Goal: Information Seeking & Learning: Check status

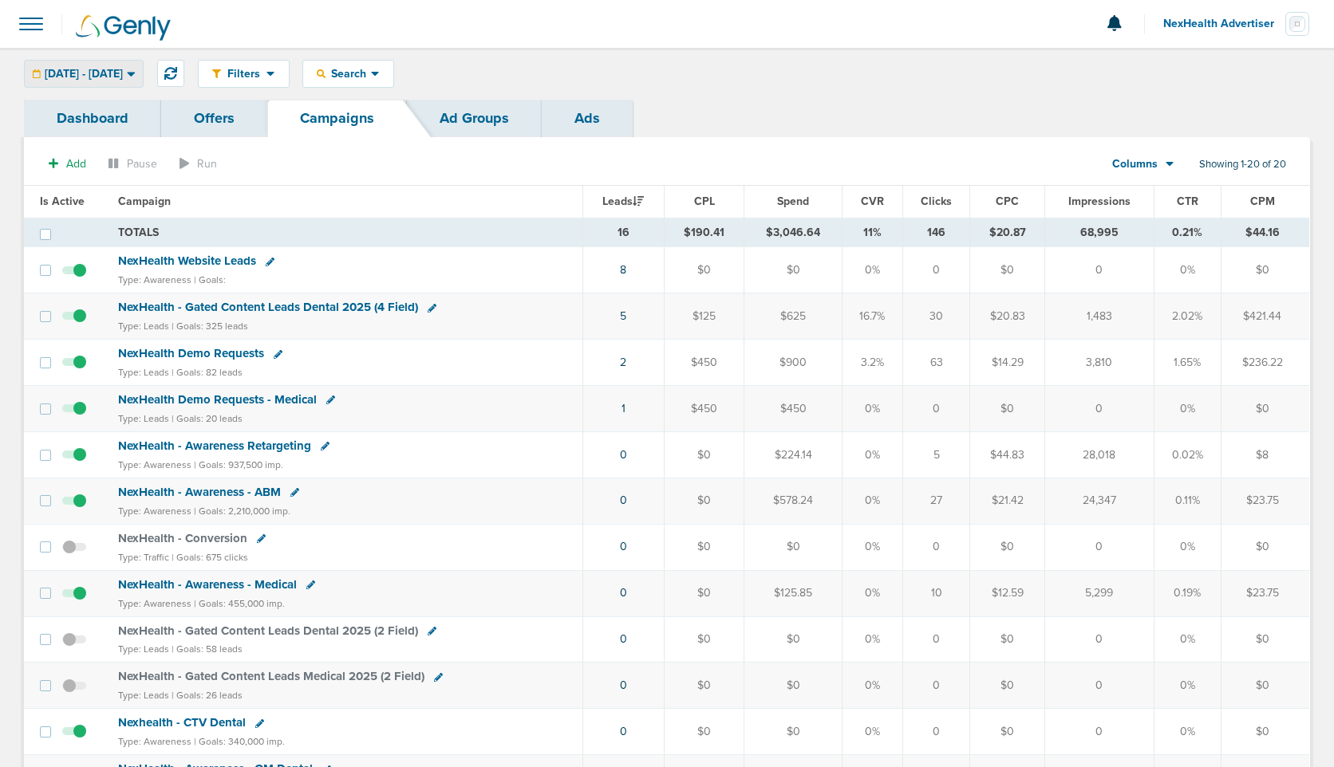
click at [116, 71] on span "[DATE] - [DATE]" at bounding box center [84, 74] width 78 height 11
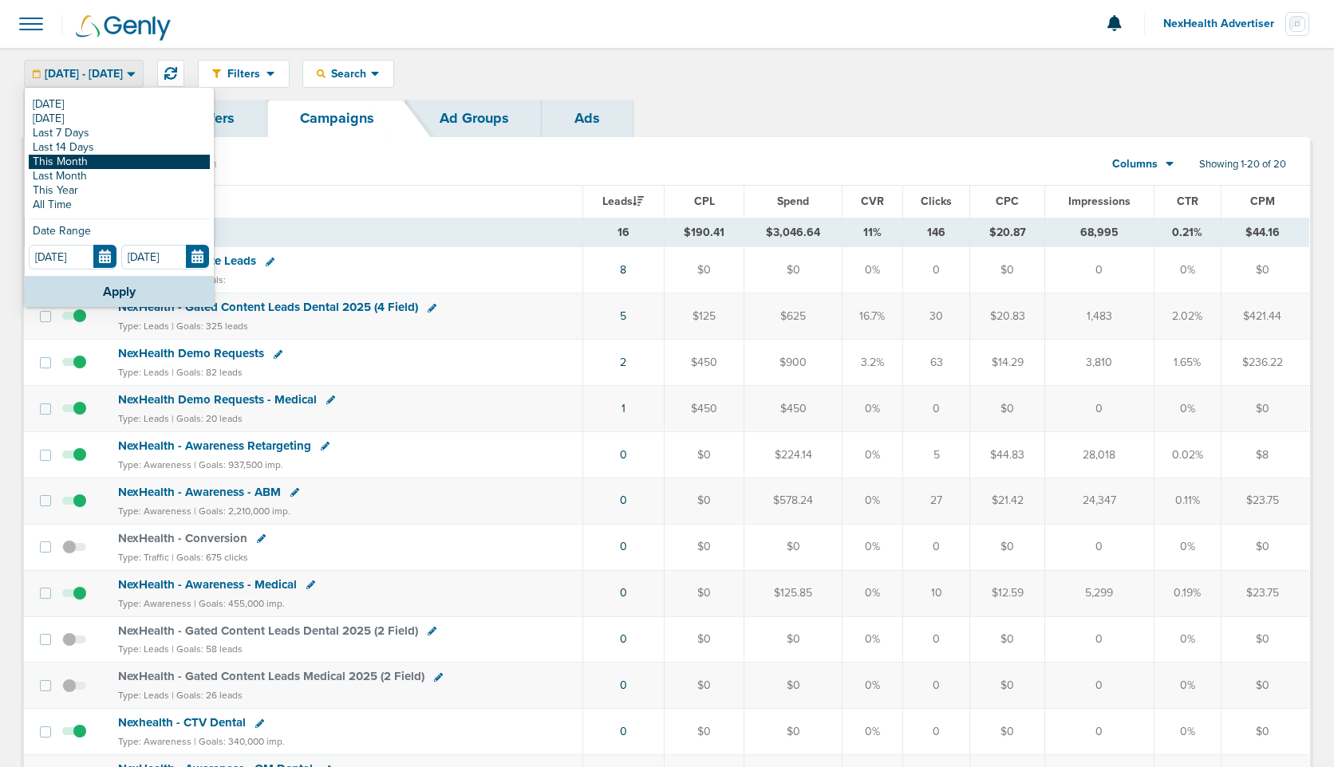
click at [96, 159] on link "This Month" at bounding box center [119, 162] width 181 height 14
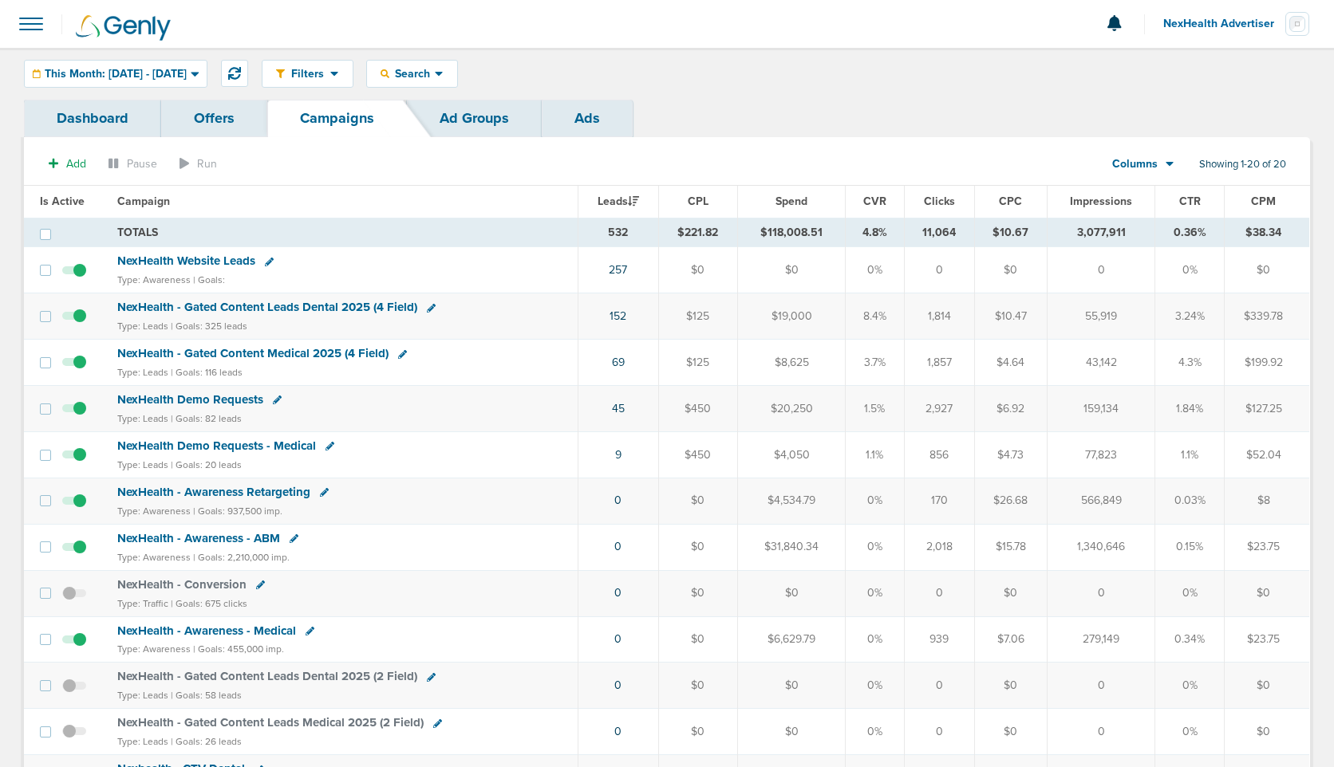
click at [290, 308] on span "NexHealth - Gated Content Leads Dental 2025 (4 Field)" at bounding box center [267, 307] width 300 height 14
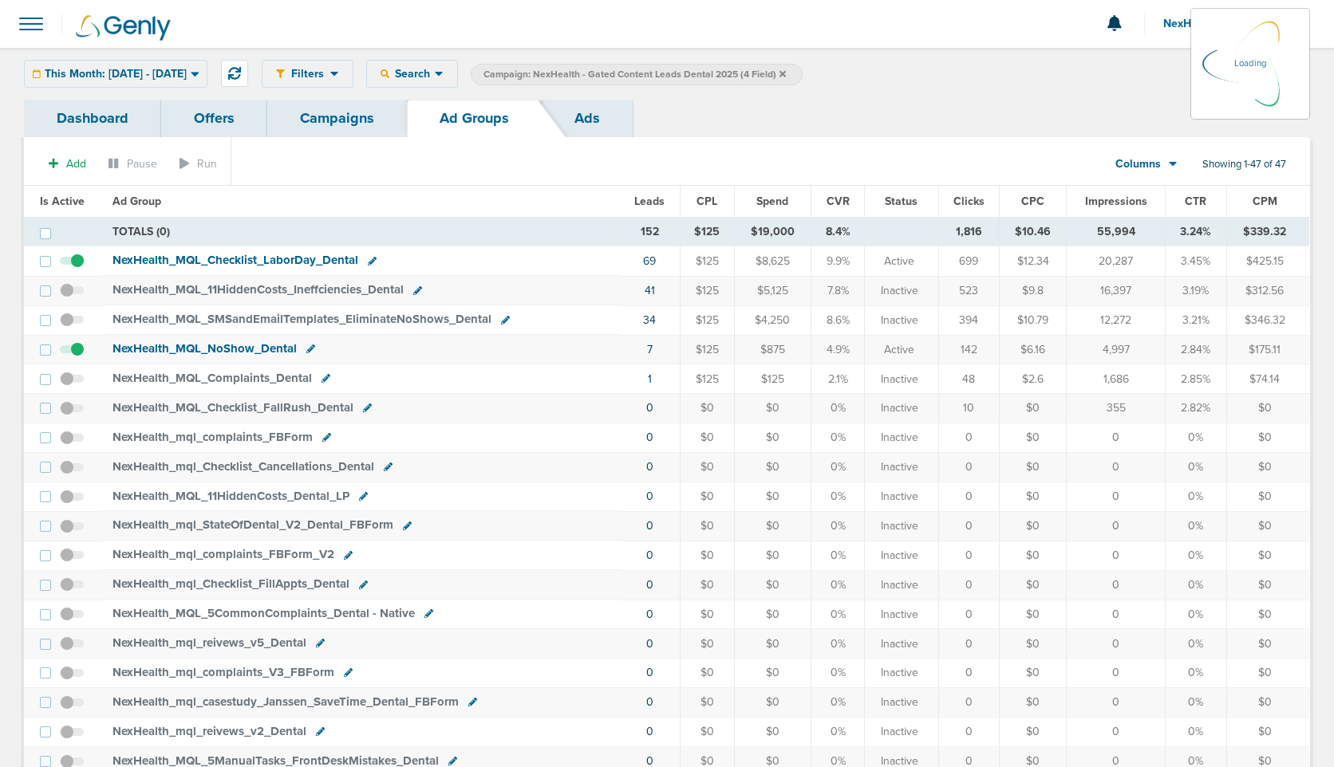
click at [107, 115] on link "Dashboard" at bounding box center [92, 118] width 137 height 37
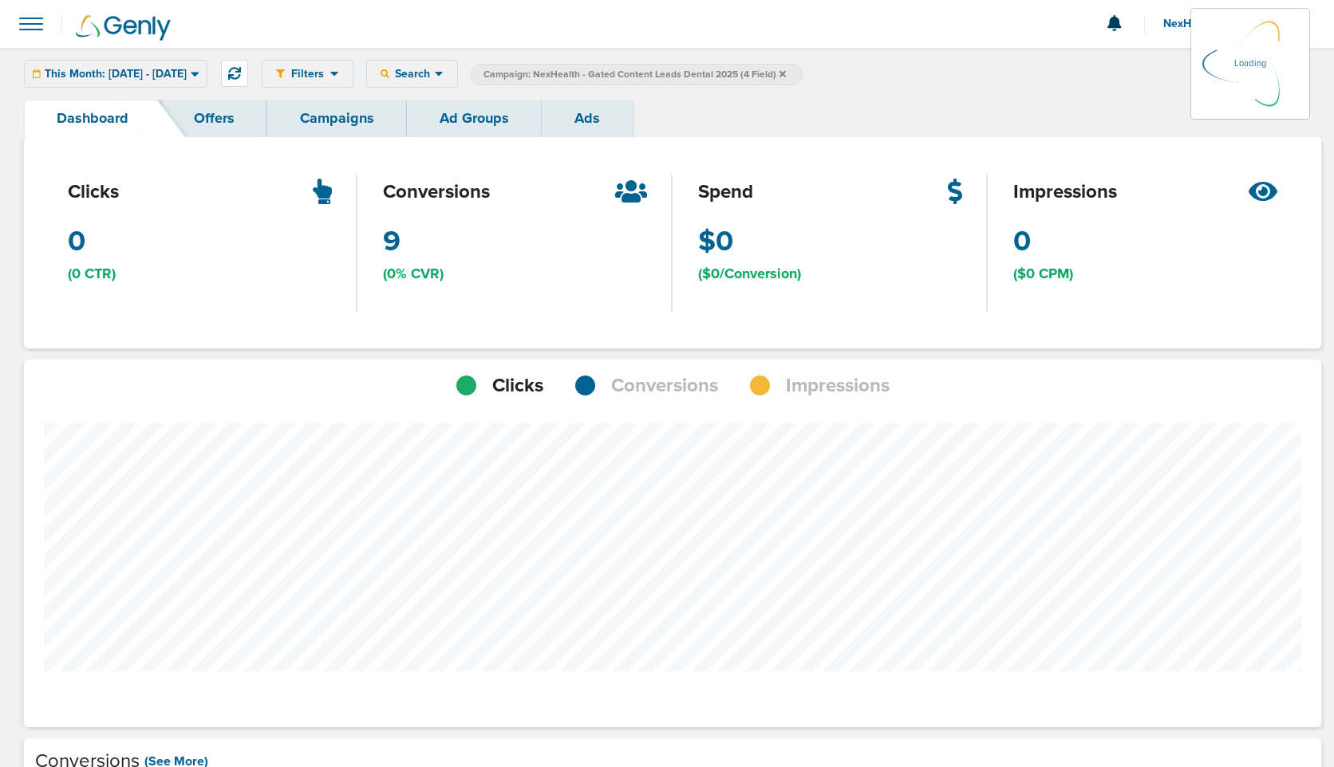
scroll to position [1242, 1286]
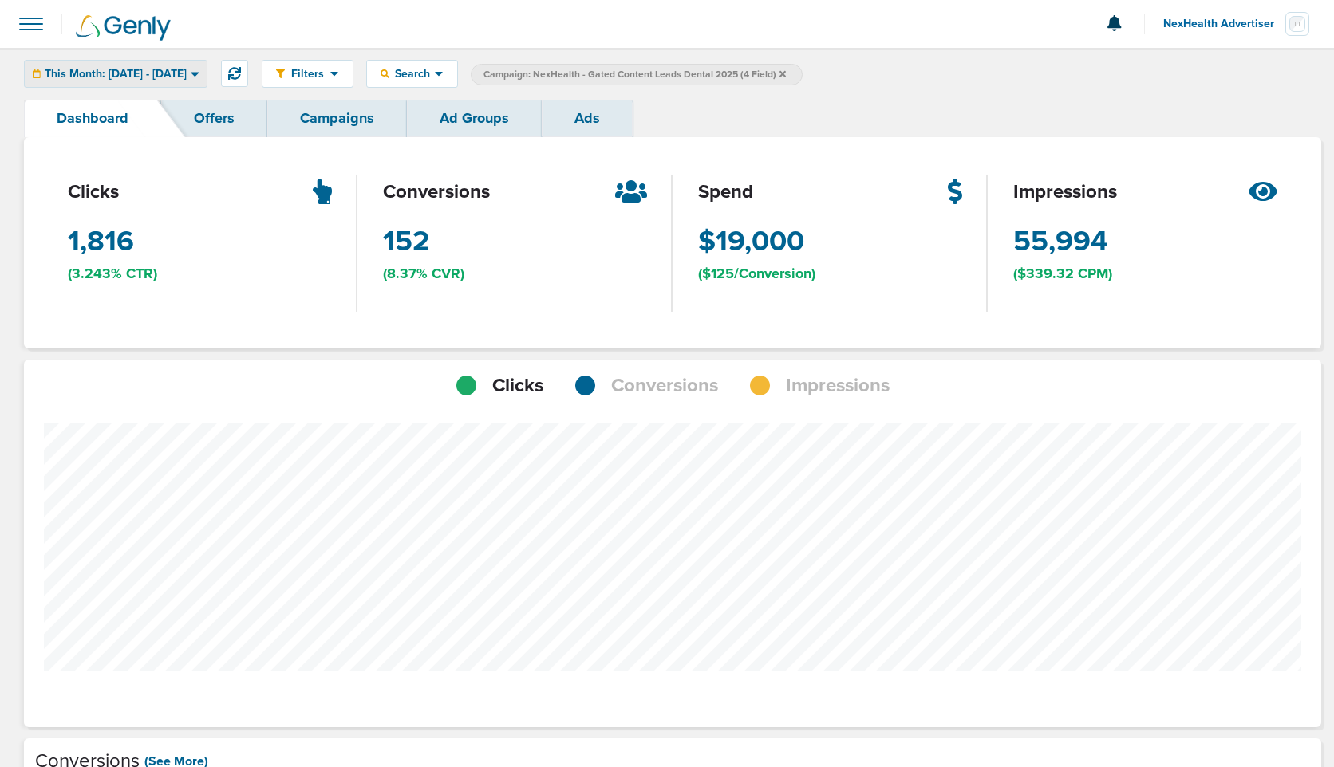
click at [171, 77] on span "This Month: [DATE] - [DATE]" at bounding box center [116, 74] width 142 height 11
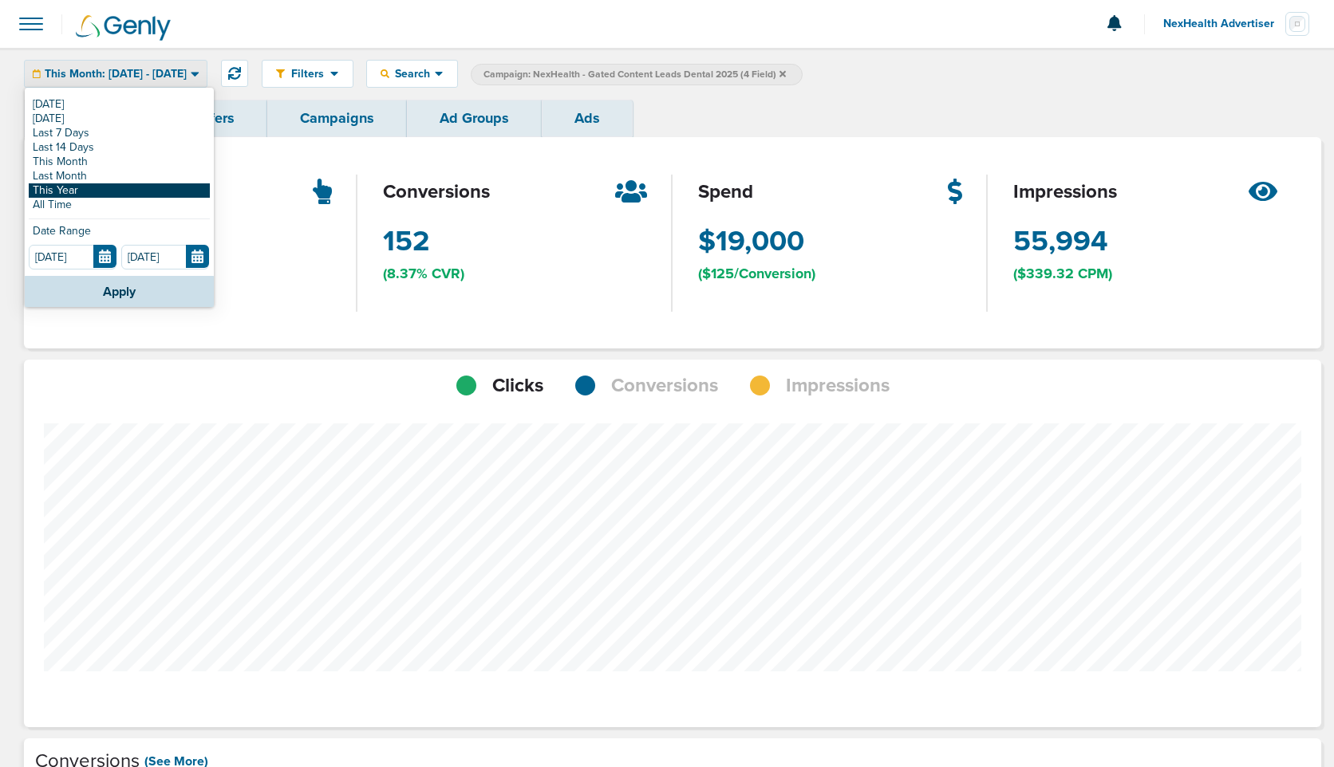
click at [127, 191] on link "This Year" at bounding box center [119, 190] width 181 height 14
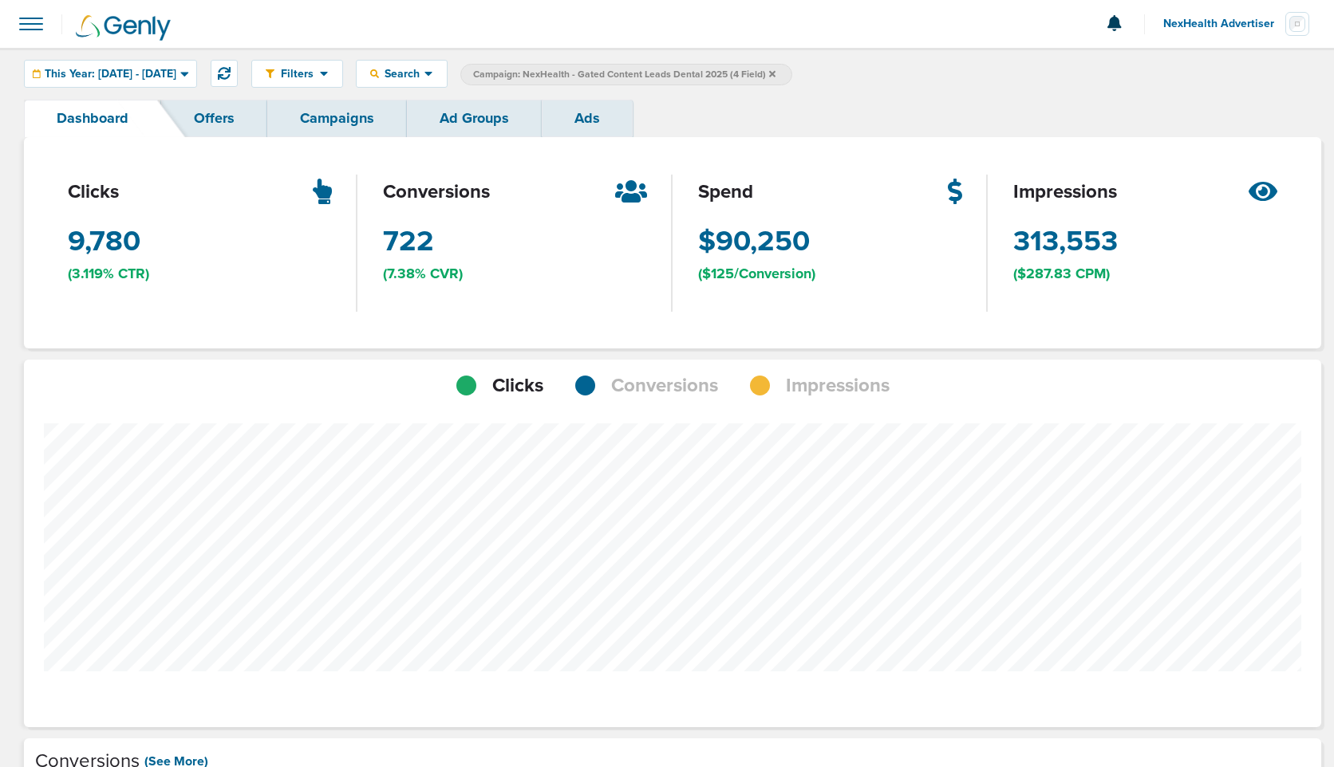
click at [664, 381] on span "Conversions" at bounding box center [664, 385] width 107 height 27
click at [321, 120] on link "Campaigns" at bounding box center [337, 118] width 140 height 37
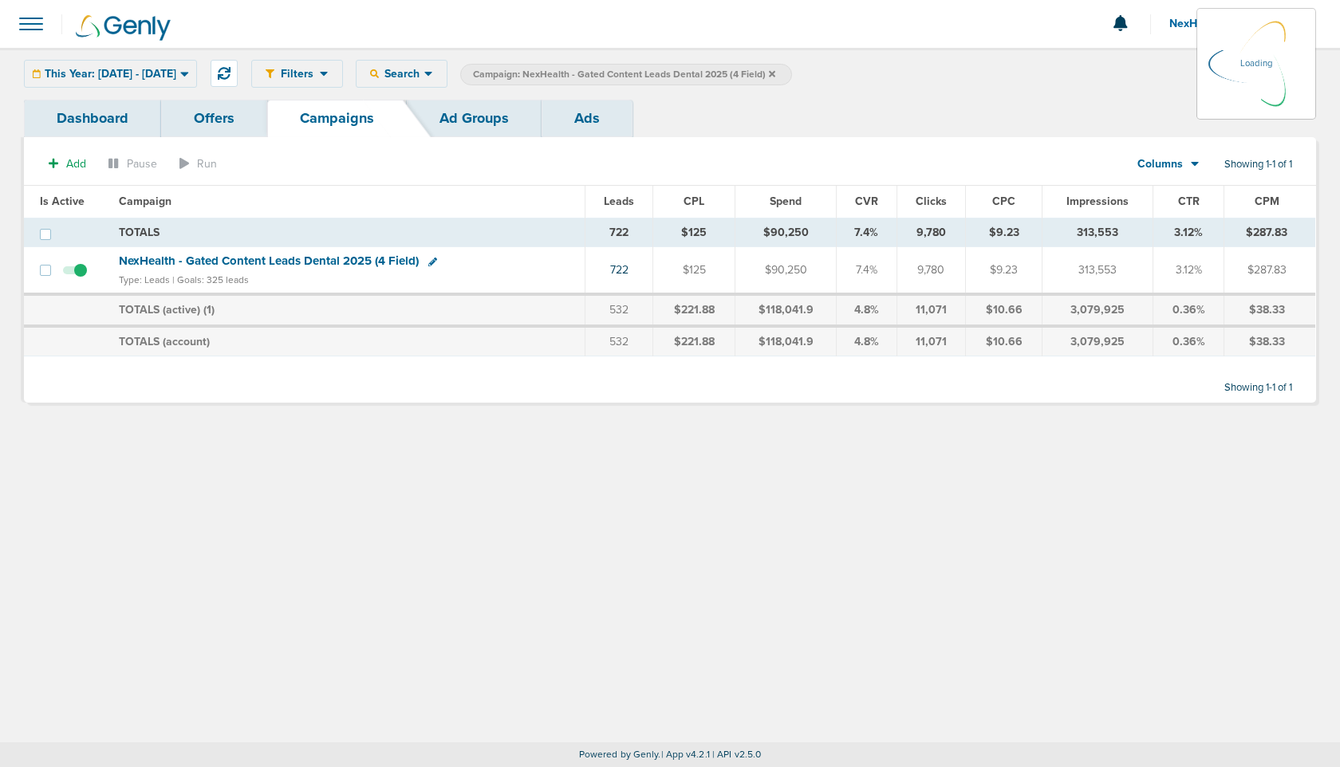
click at [132, 72] on div "This Year: [DATE] - [DATE] [DATE] [DATE] Last 7 Days Last 14 Days This Month La…" at bounding box center [110, 74] width 173 height 28
click at [175, 71] on div "This Year: [DATE] - [DATE] [DATE] [DATE] Last 7 Days Last 14 Days This Month La…" at bounding box center [110, 74] width 173 height 28
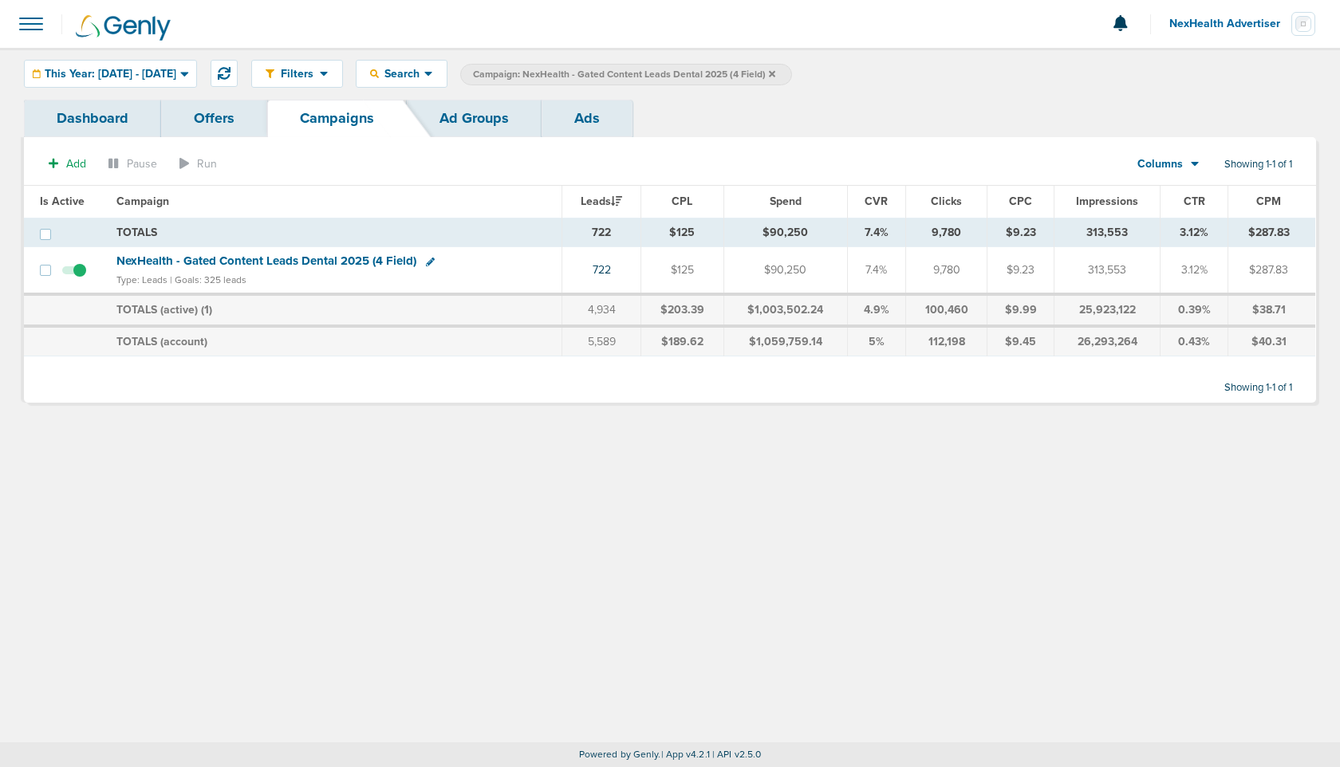
click at [175, 71] on span "This Year: [DATE] - [DATE]" at bounding box center [111, 74] width 132 height 11
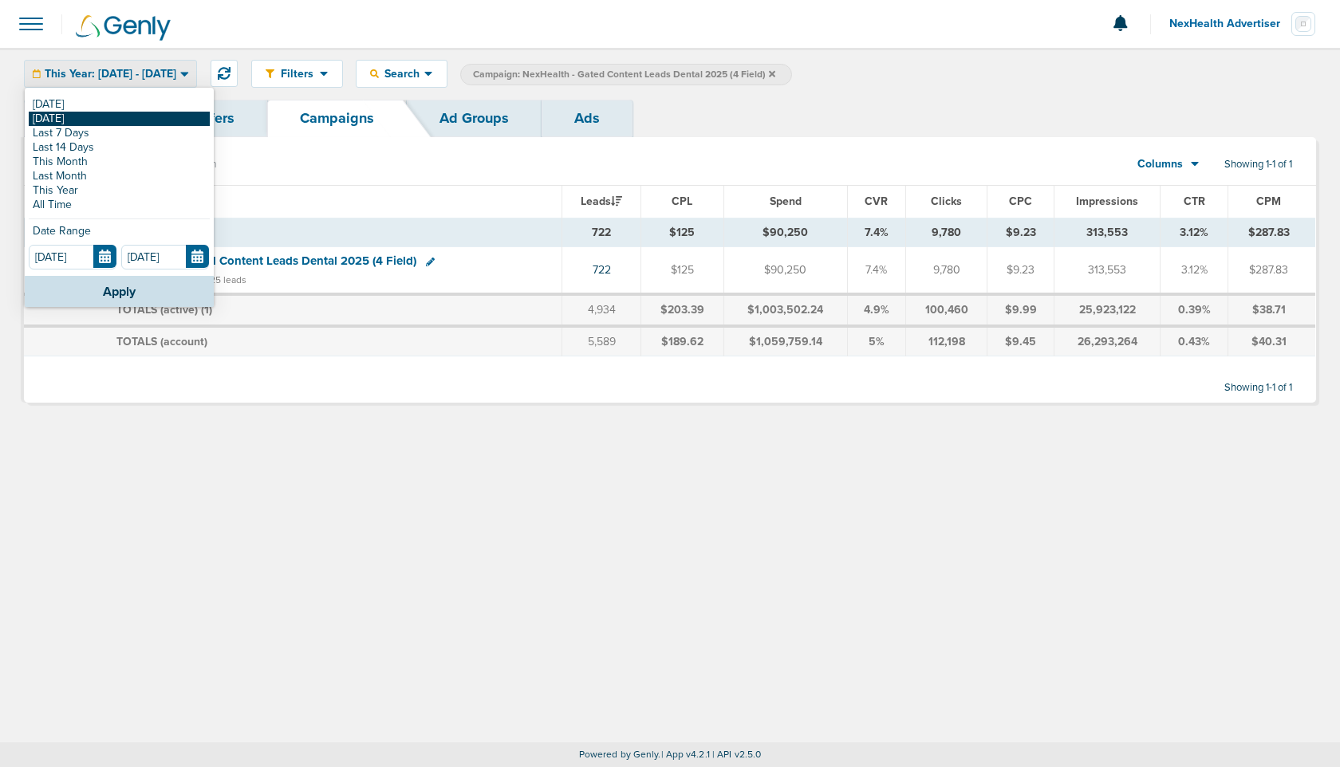
click at [80, 120] on link "[DATE]" at bounding box center [119, 119] width 181 height 14
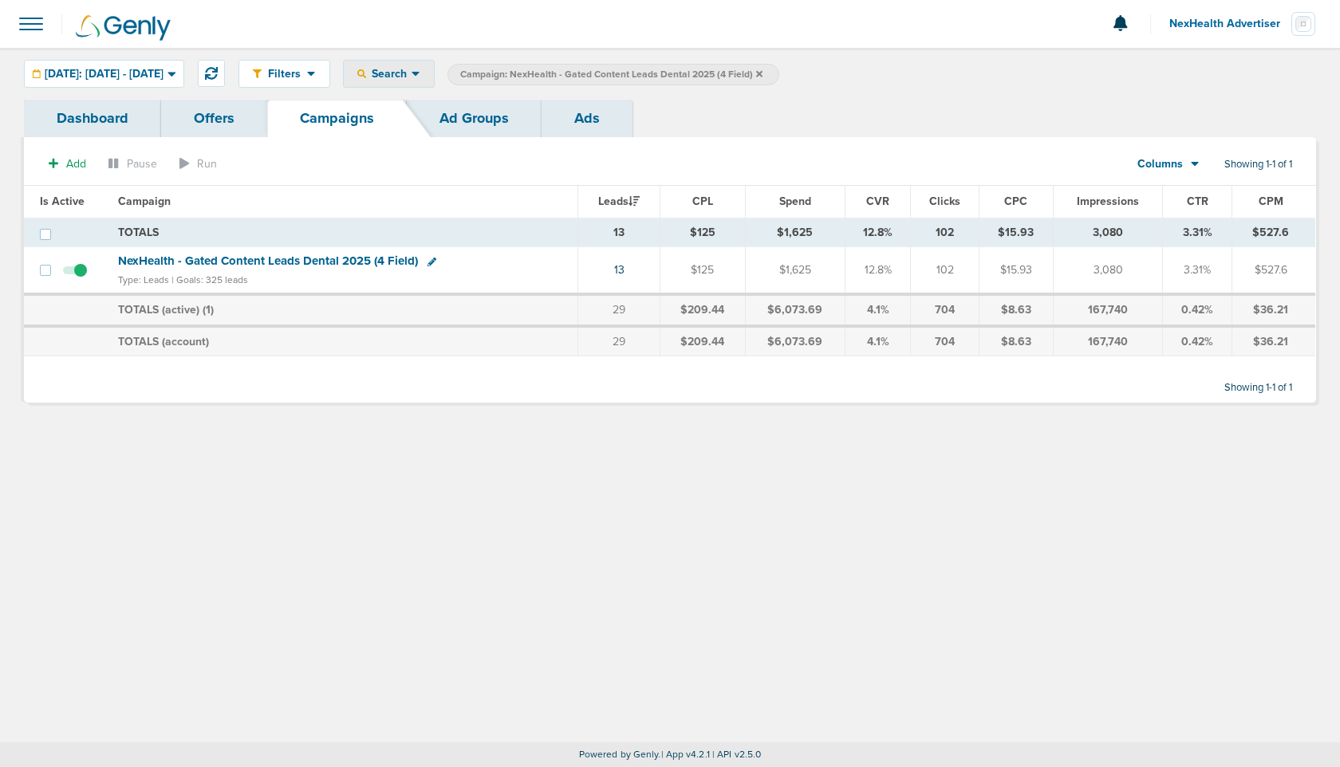
click at [434, 81] on div "Search" at bounding box center [389, 74] width 90 height 26
click at [475, 124] on link "Campaign" at bounding box center [424, 126] width 160 height 20
select select "cmpName"
click at [1006, 77] on input "text" at bounding box center [966, 75] width 80 height 22
type input "website"
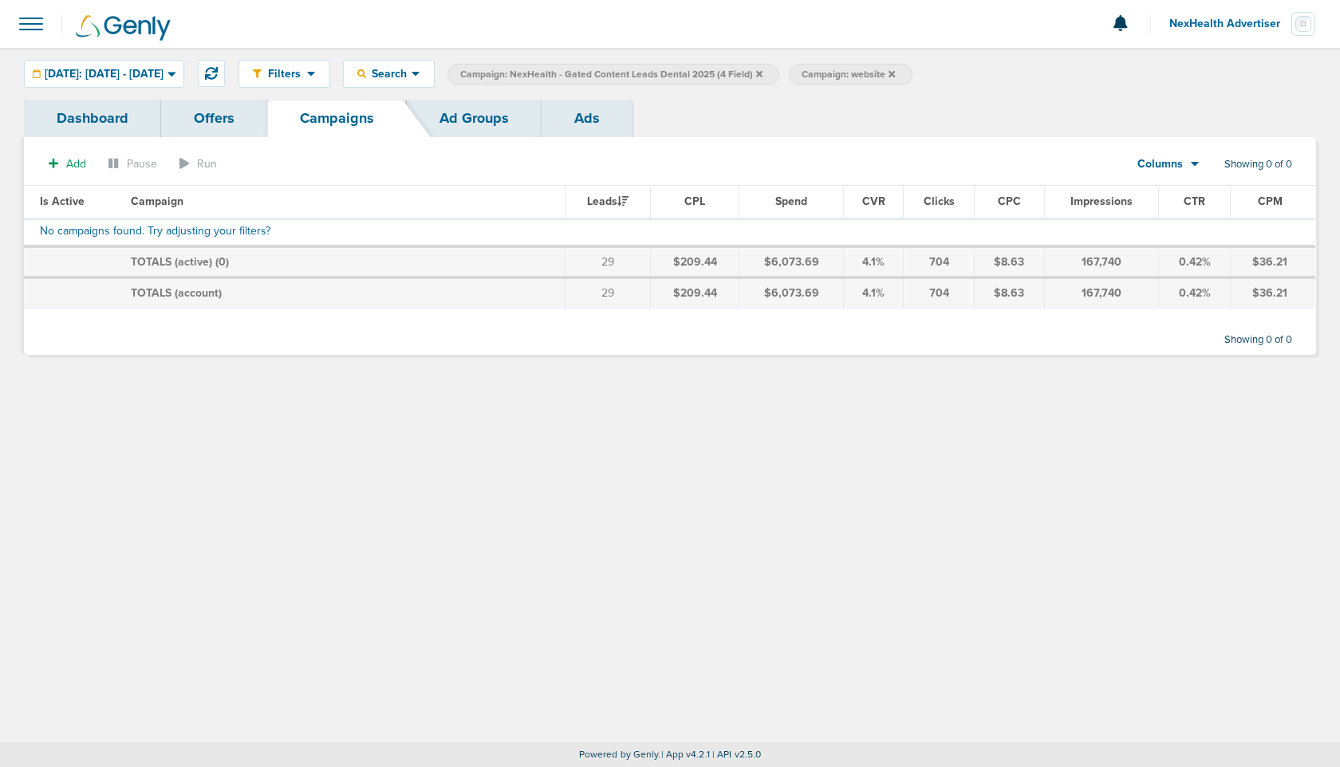
click at [763, 69] on icon at bounding box center [759, 74] width 6 height 10
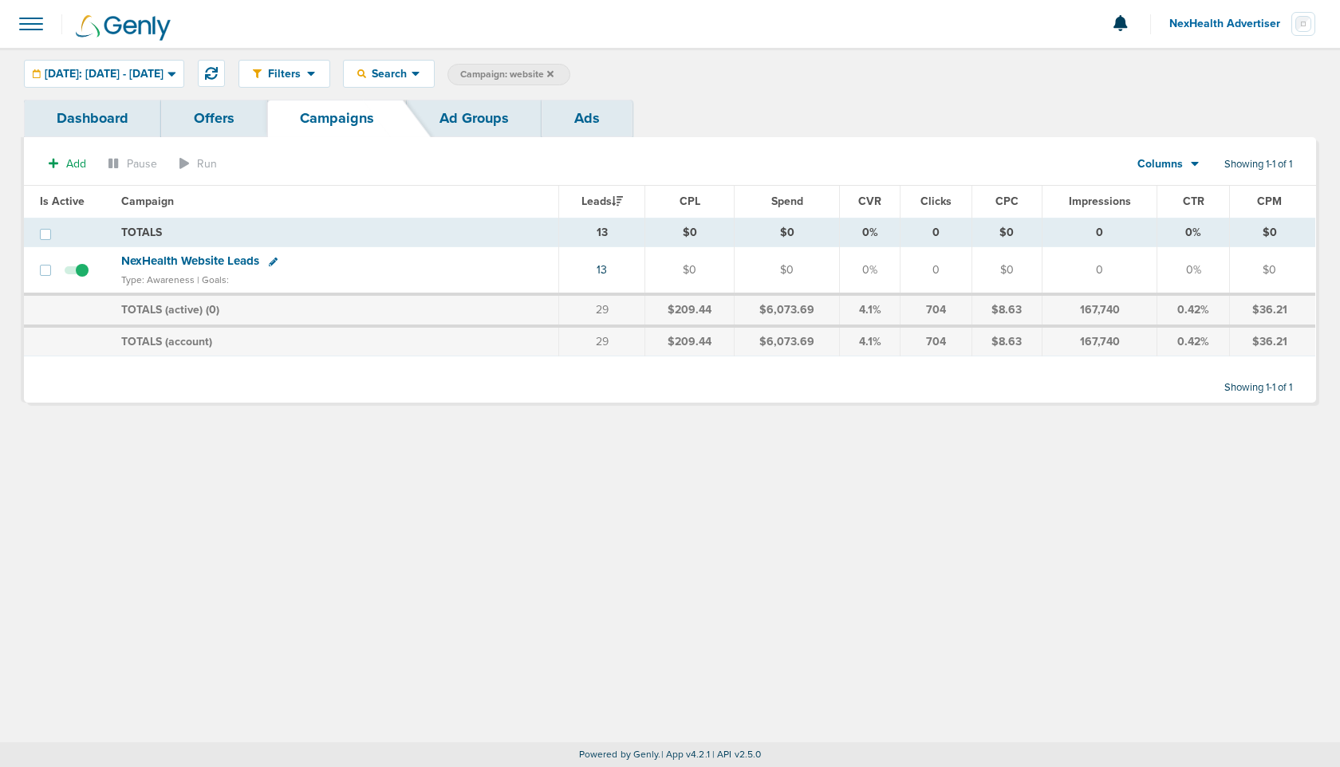
click at [193, 270] on td "NexHealth Website Leads Type: Awareness | Goals:" at bounding box center [335, 270] width 447 height 47
click at [193, 260] on span "NexHealth Website Leads" at bounding box center [190, 261] width 138 height 14
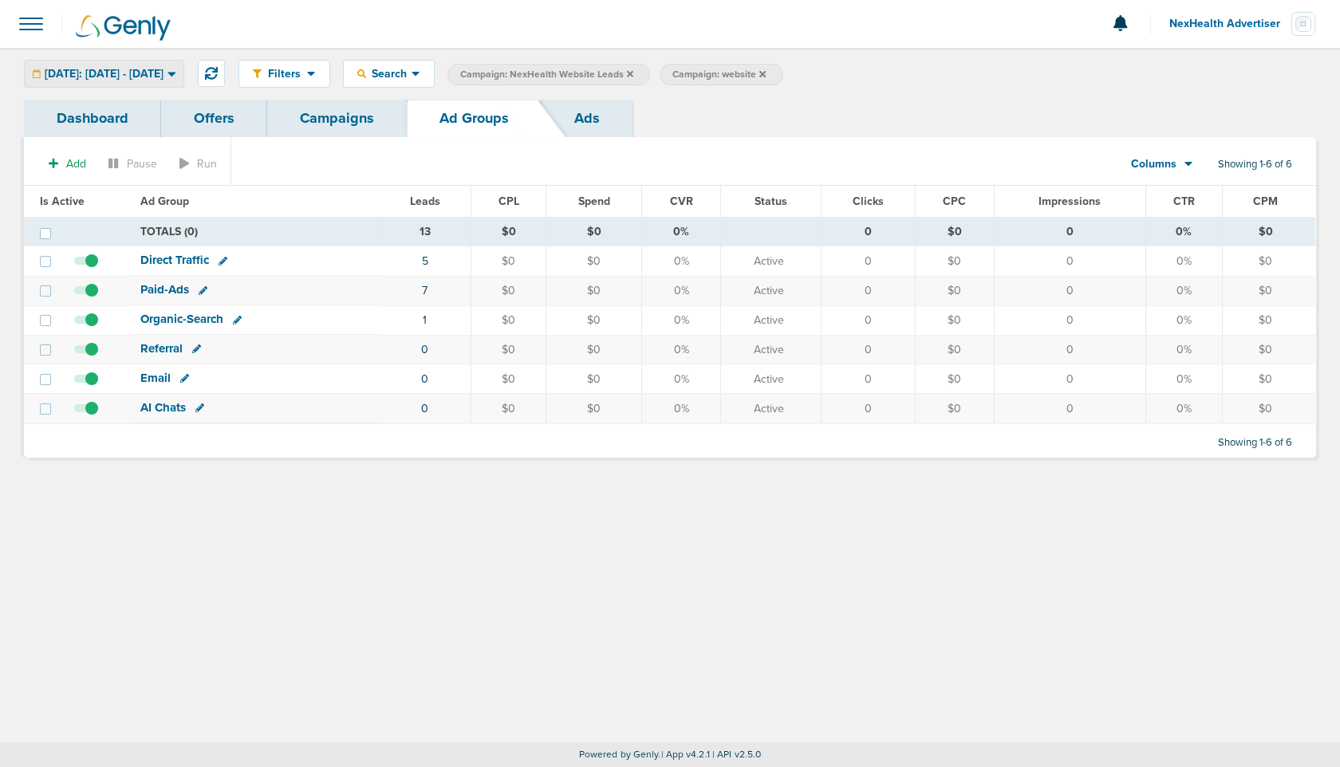
click at [164, 74] on span "[DATE]: [DATE] - [DATE]" at bounding box center [104, 74] width 119 height 11
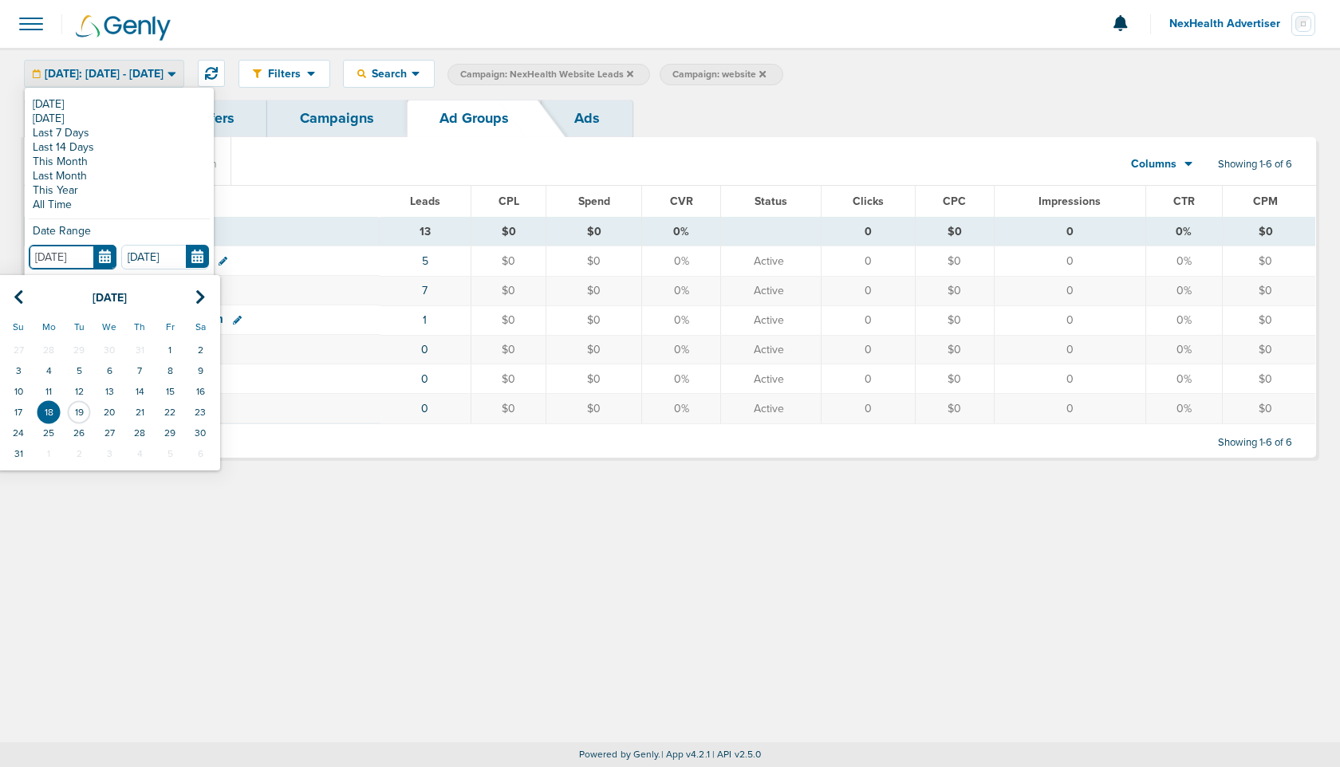
click at [112, 251] on input "[DATE]" at bounding box center [73, 257] width 88 height 25
click at [166, 348] on td "1" at bounding box center [170, 350] width 30 height 21
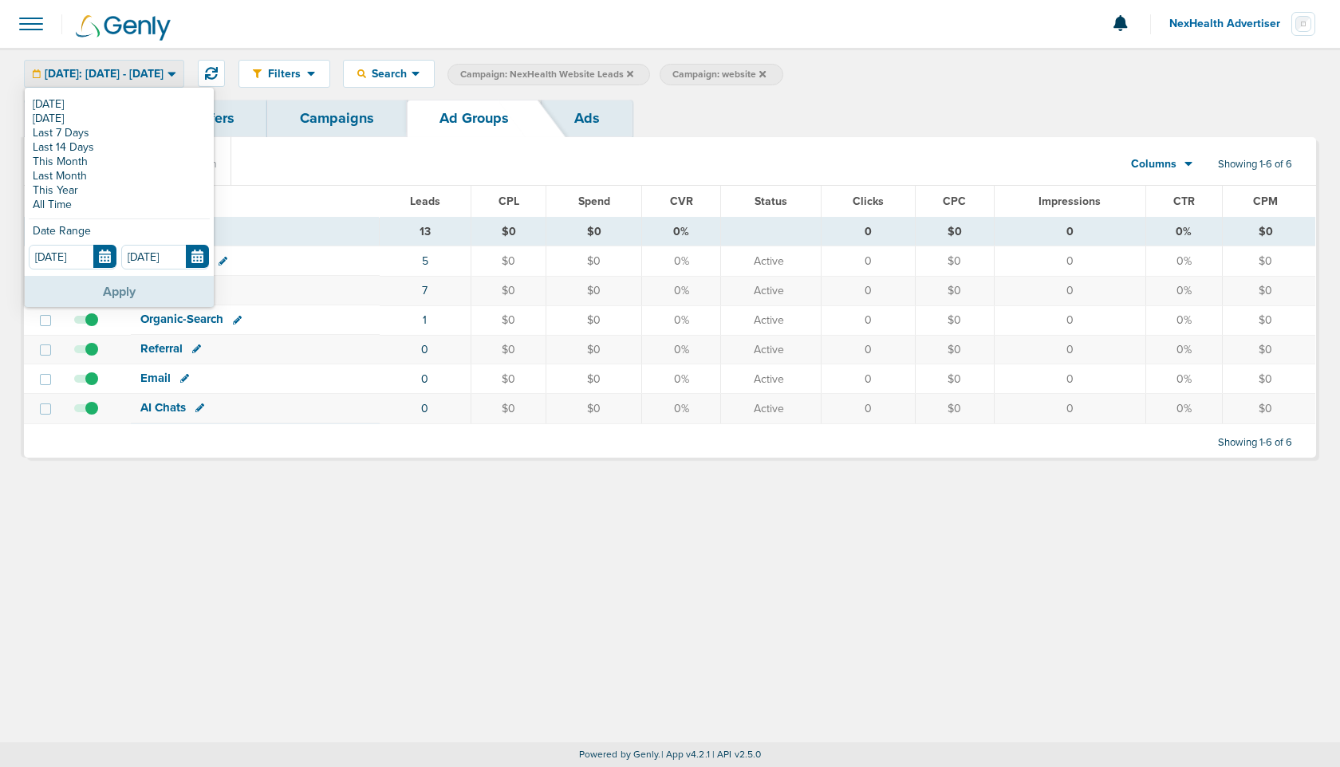
click at [111, 289] on button "Apply" at bounding box center [119, 291] width 189 height 31
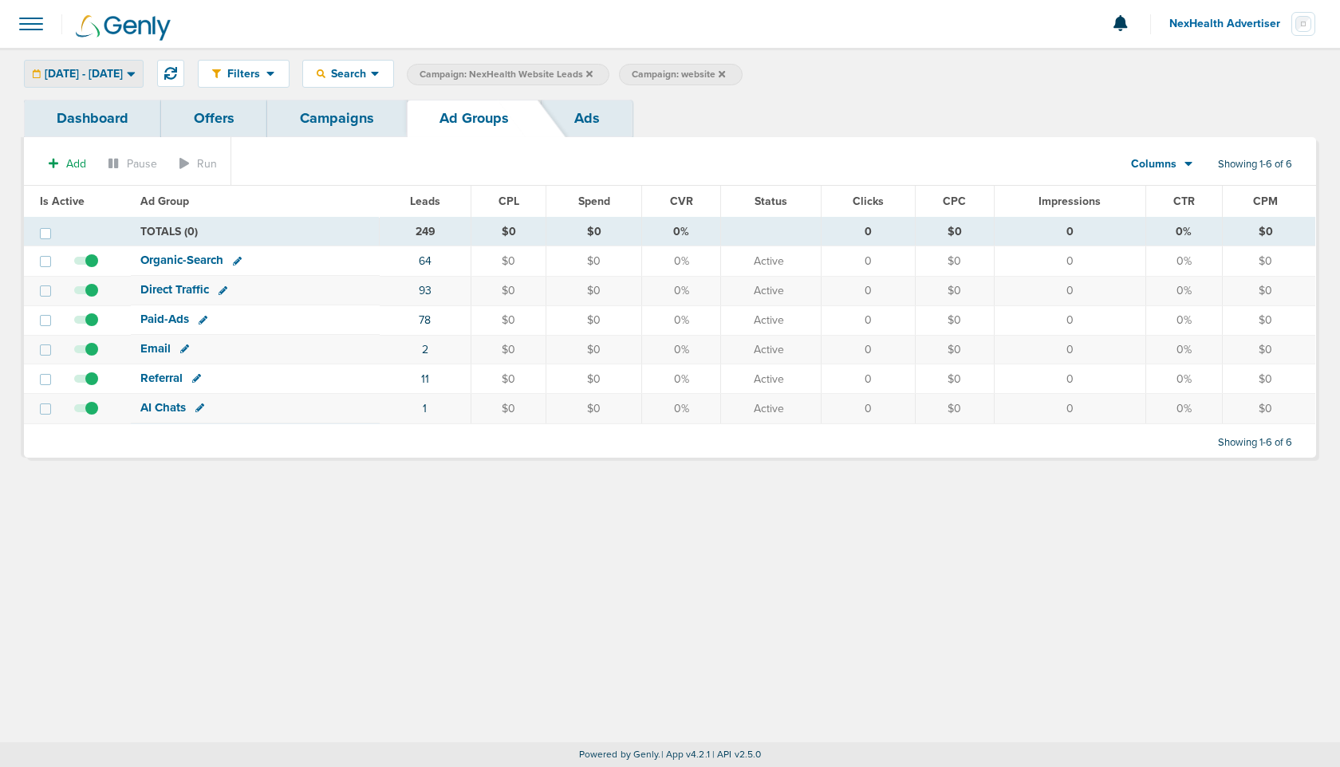
click at [123, 69] on span "[DATE] - [DATE]" at bounding box center [84, 74] width 78 height 11
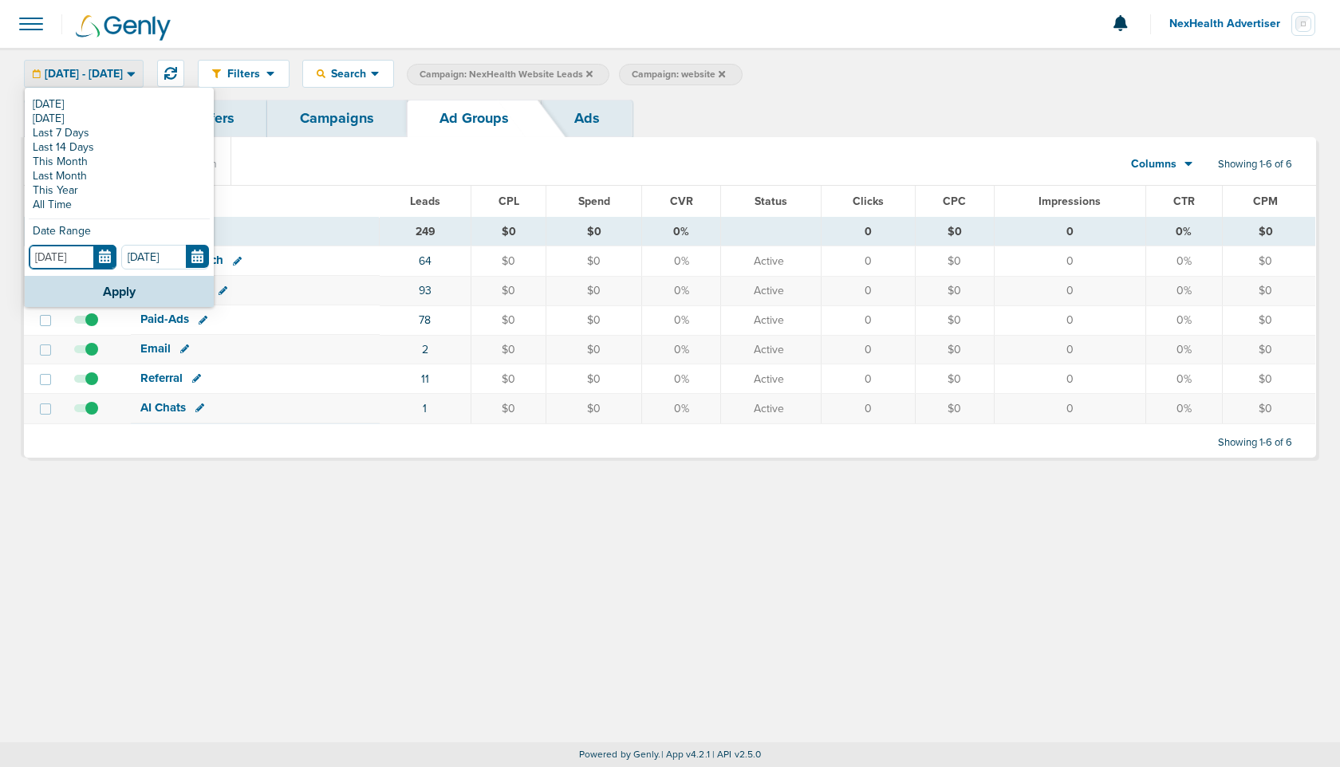
click at [104, 258] on input "[DATE]" at bounding box center [73, 257] width 88 height 25
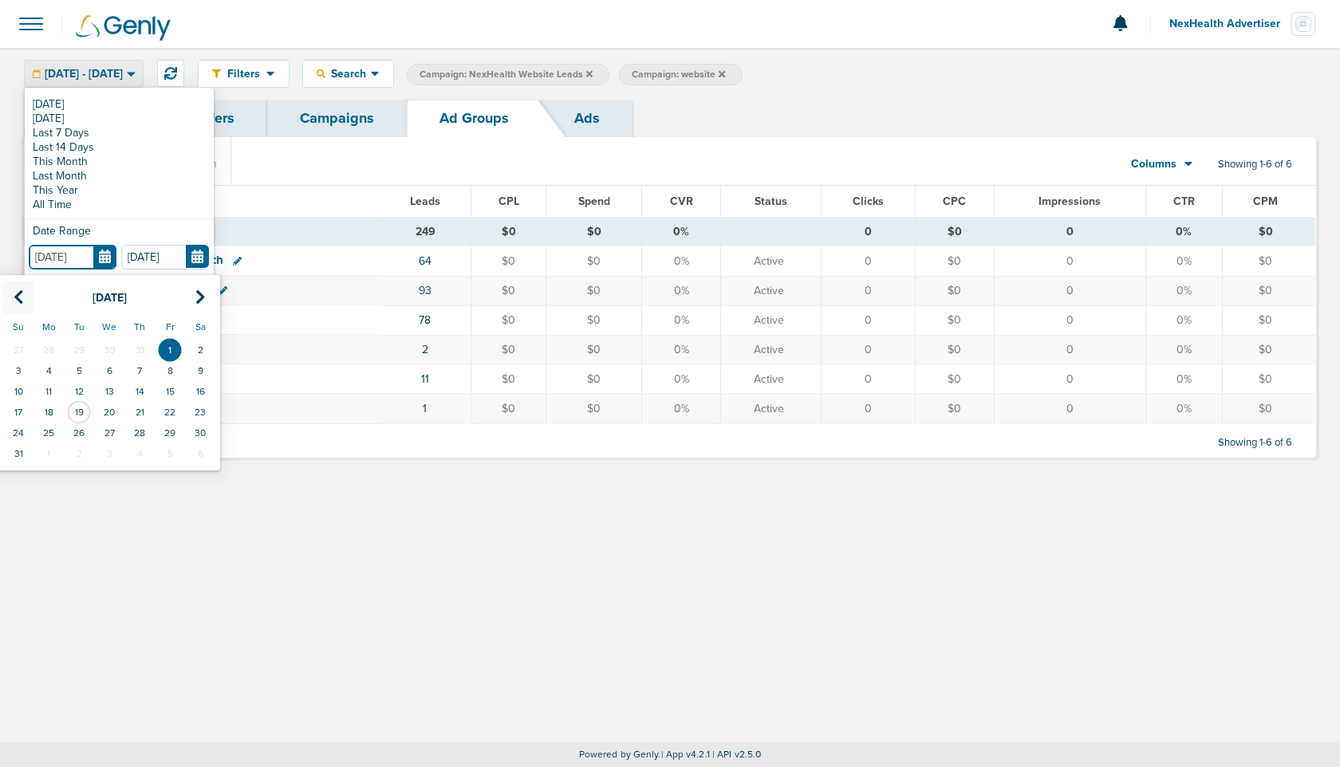
click at [10, 295] on th at bounding box center [18, 298] width 30 height 33
click at [85, 345] on td "1" at bounding box center [79, 350] width 30 height 21
type input "[DATE]"
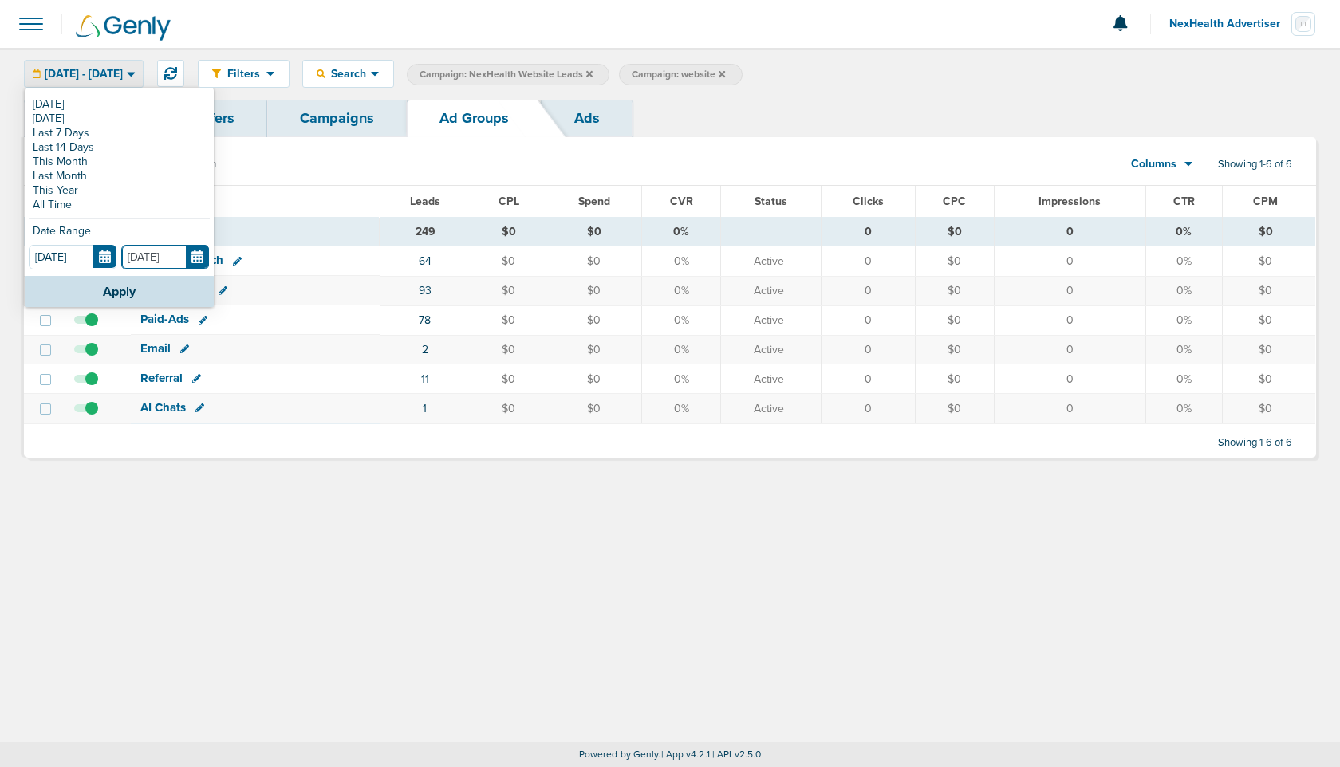
click at [190, 266] on input "[DATE]" at bounding box center [165, 257] width 88 height 25
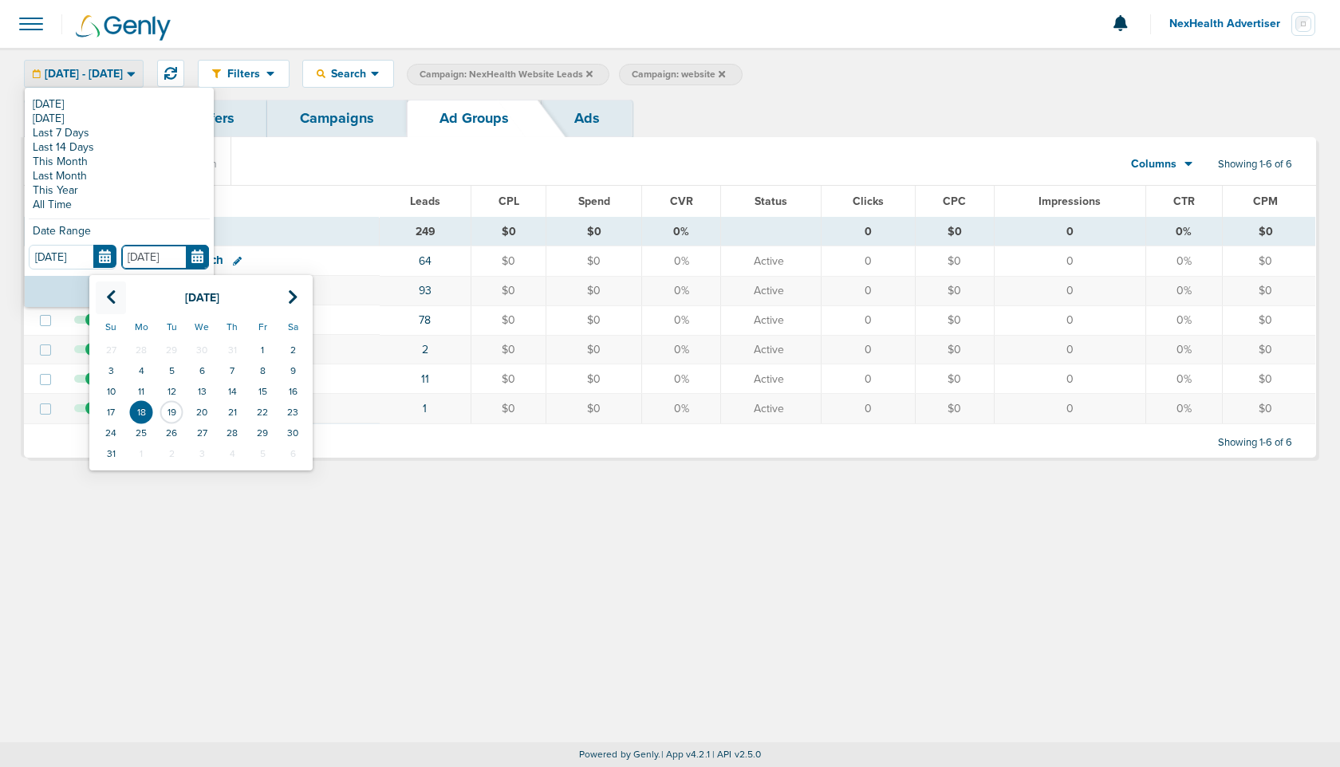
click at [104, 295] on th at bounding box center [111, 298] width 30 height 33
click at [257, 387] on td "18" at bounding box center [262, 391] width 30 height 21
type input "[DATE]"
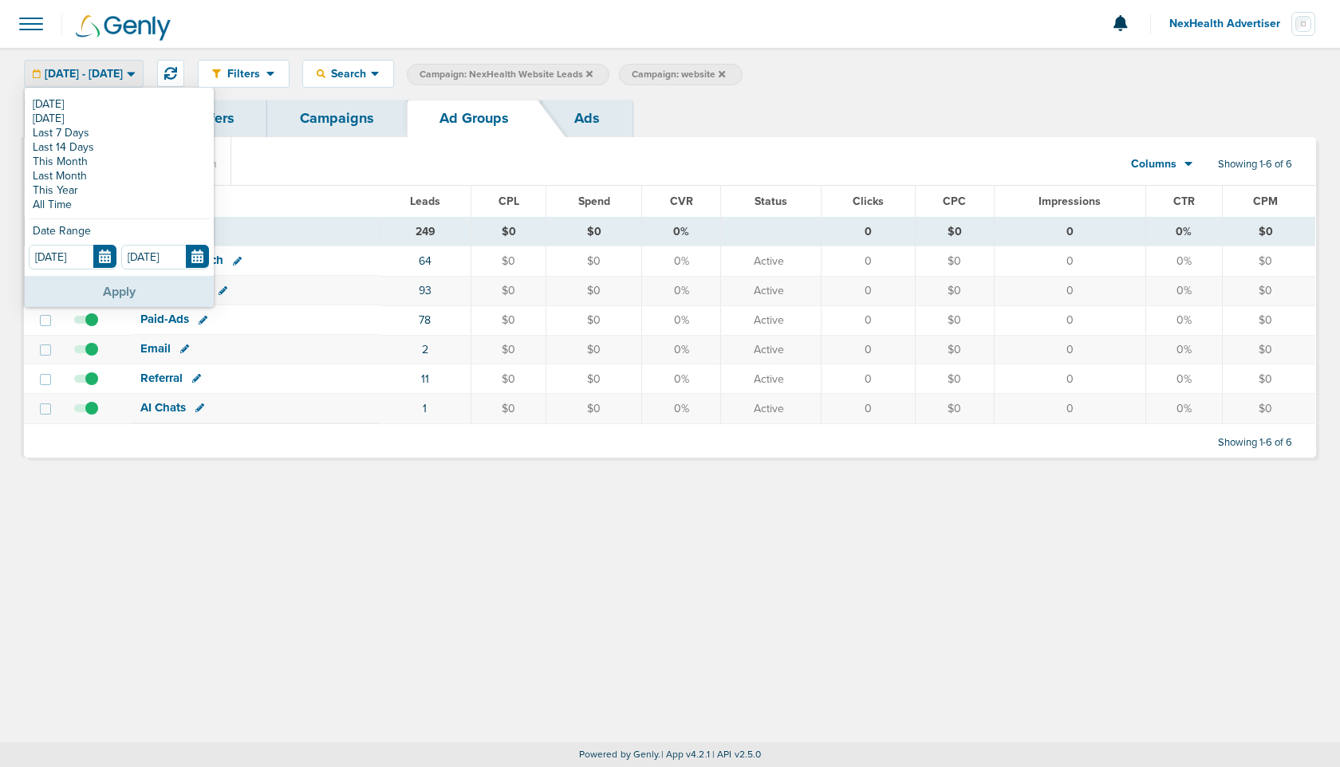
click at [119, 286] on button "Apply" at bounding box center [119, 291] width 189 height 31
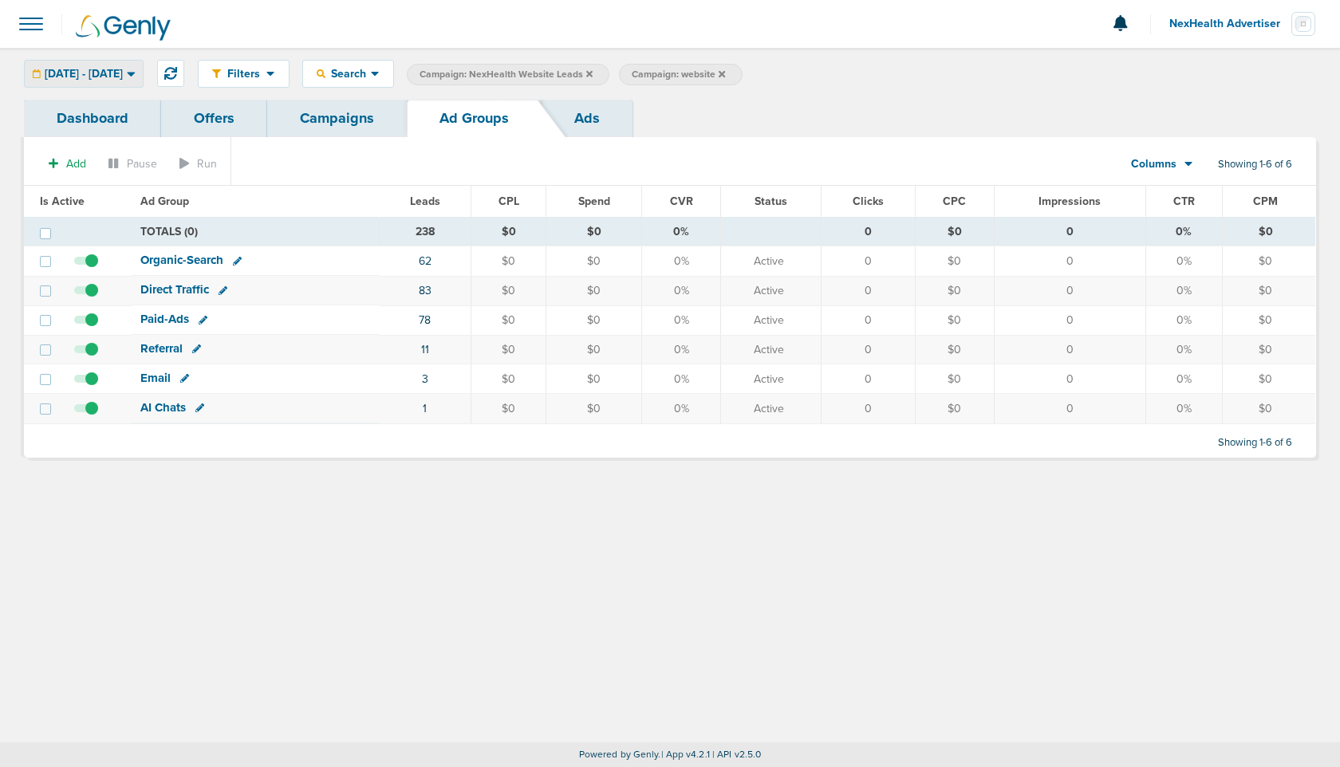
click at [123, 73] on span "[DATE] - [DATE]" at bounding box center [84, 74] width 78 height 11
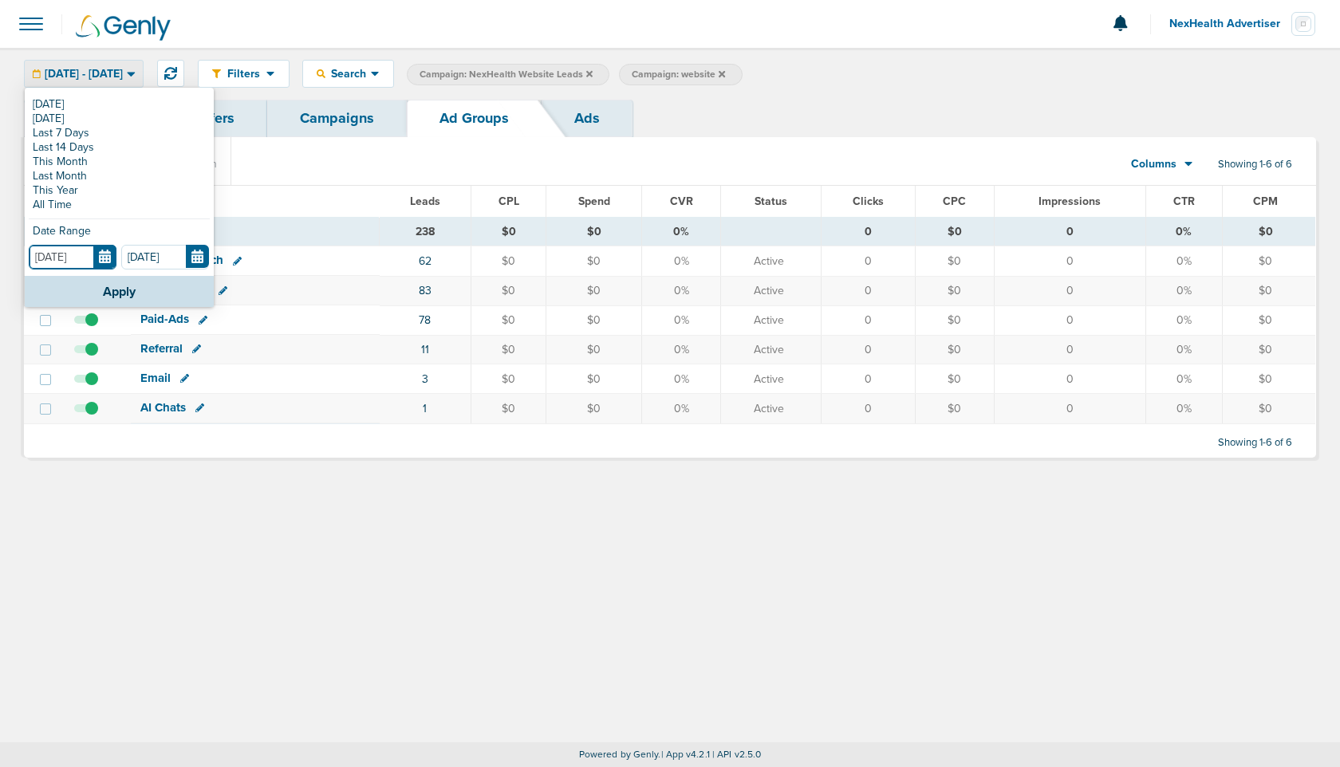
click at [115, 257] on input "[DATE]" at bounding box center [73, 257] width 88 height 25
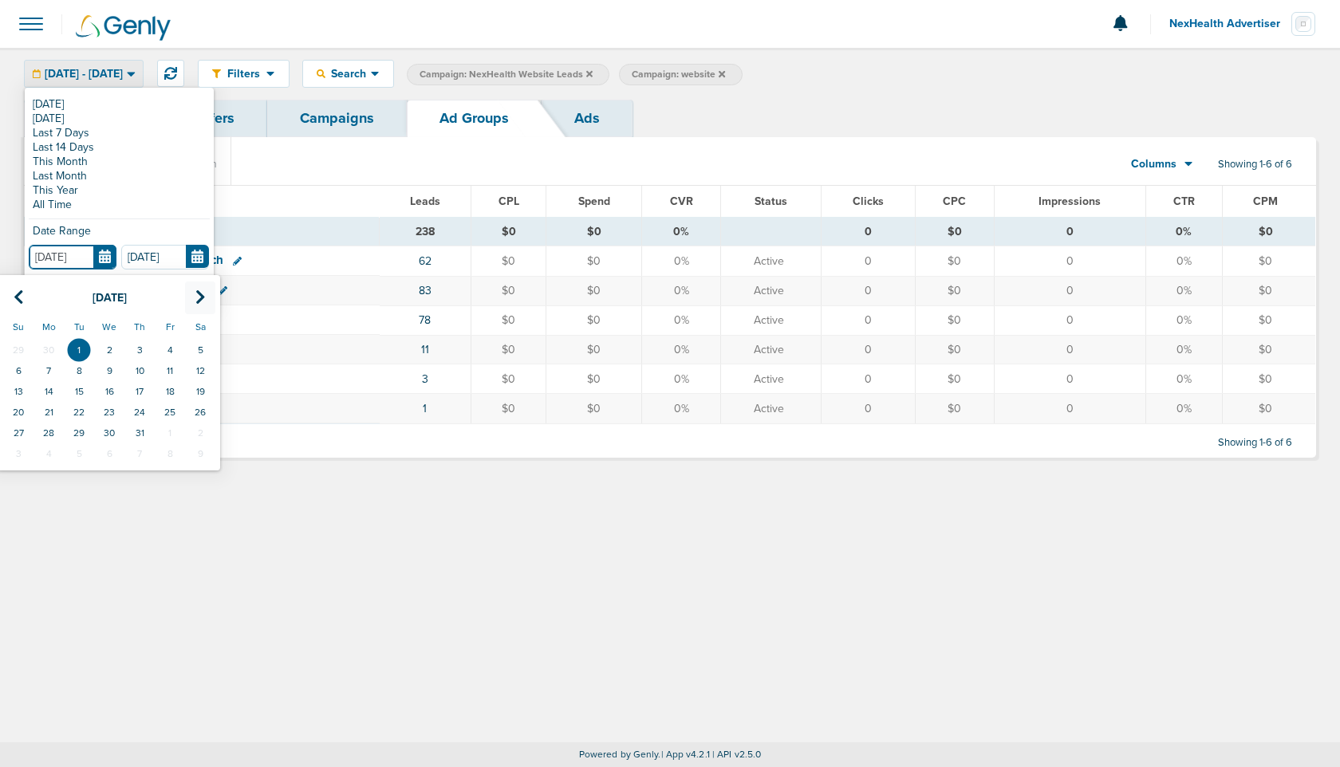
click at [207, 293] on th at bounding box center [200, 298] width 30 height 33
click at [169, 346] on td "1" at bounding box center [170, 350] width 30 height 21
type input "[DATE]"
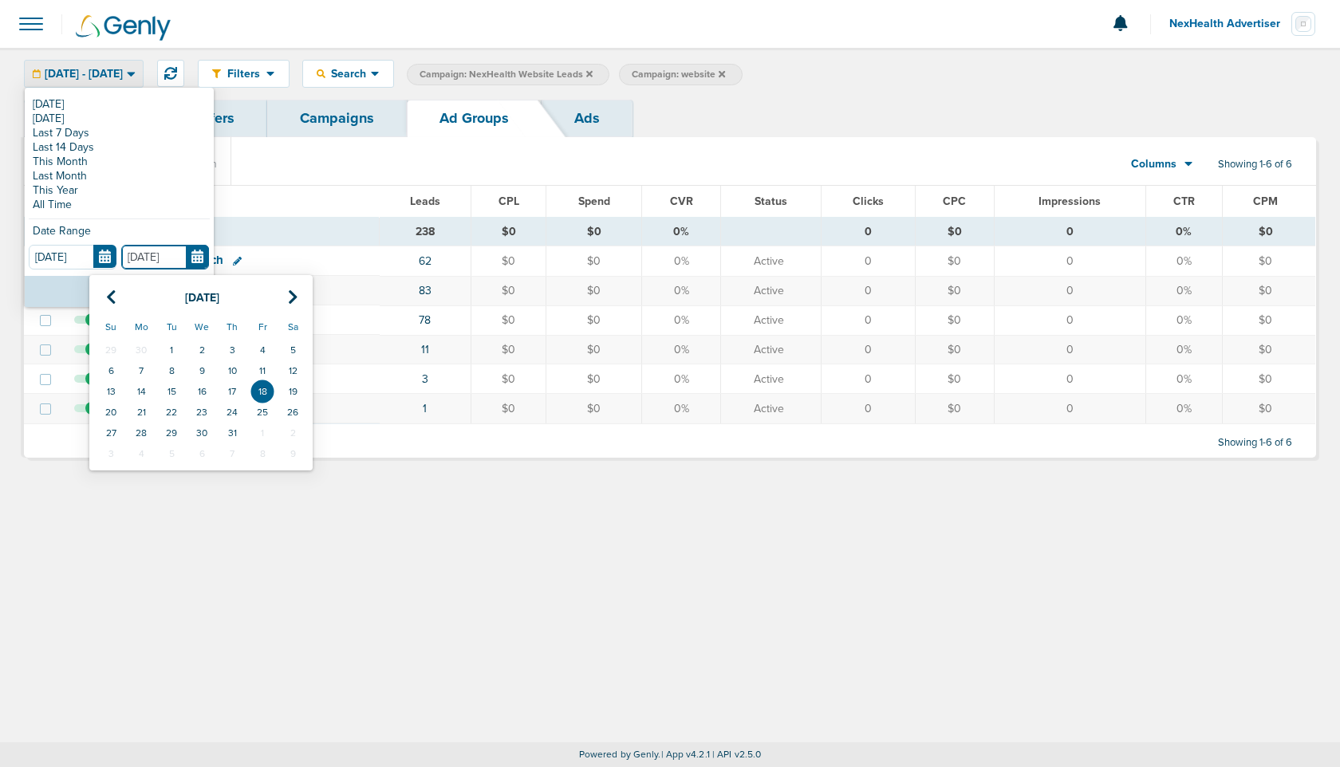
click at [194, 258] on input "[DATE]" at bounding box center [165, 257] width 88 height 25
click at [286, 295] on th at bounding box center [293, 298] width 30 height 33
click at [146, 410] on td "18" at bounding box center [141, 412] width 30 height 21
type input "[DATE]"
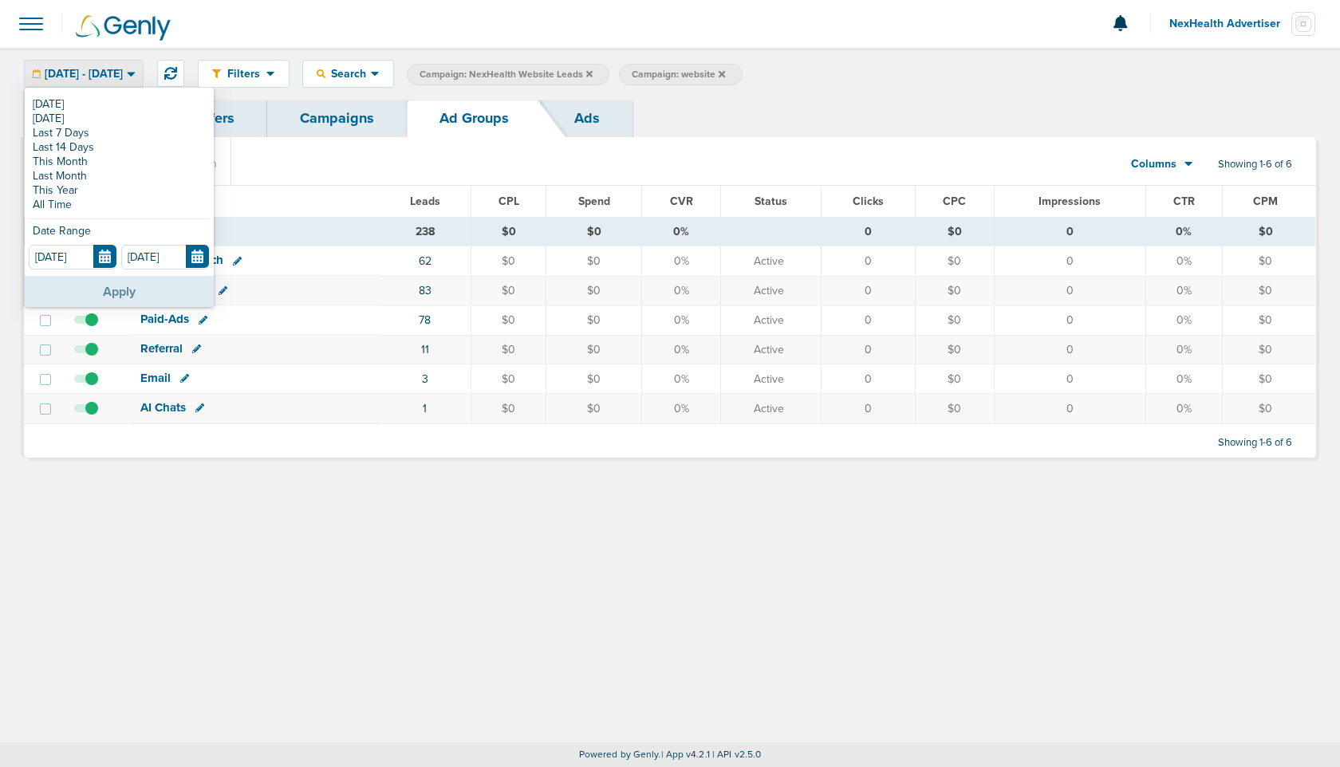
click at [116, 291] on button "Apply" at bounding box center [119, 291] width 189 height 31
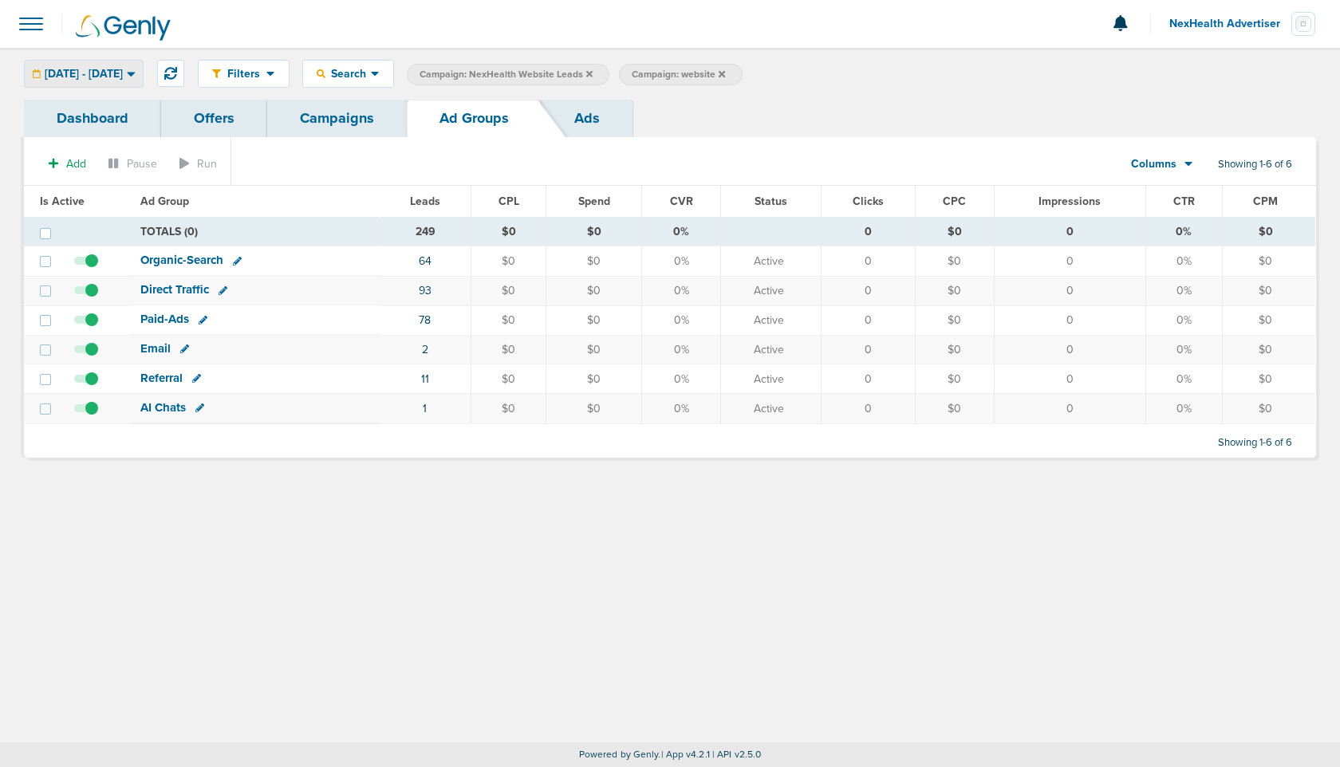
click at [131, 65] on div "[DATE] - [DATE]" at bounding box center [84, 74] width 118 height 26
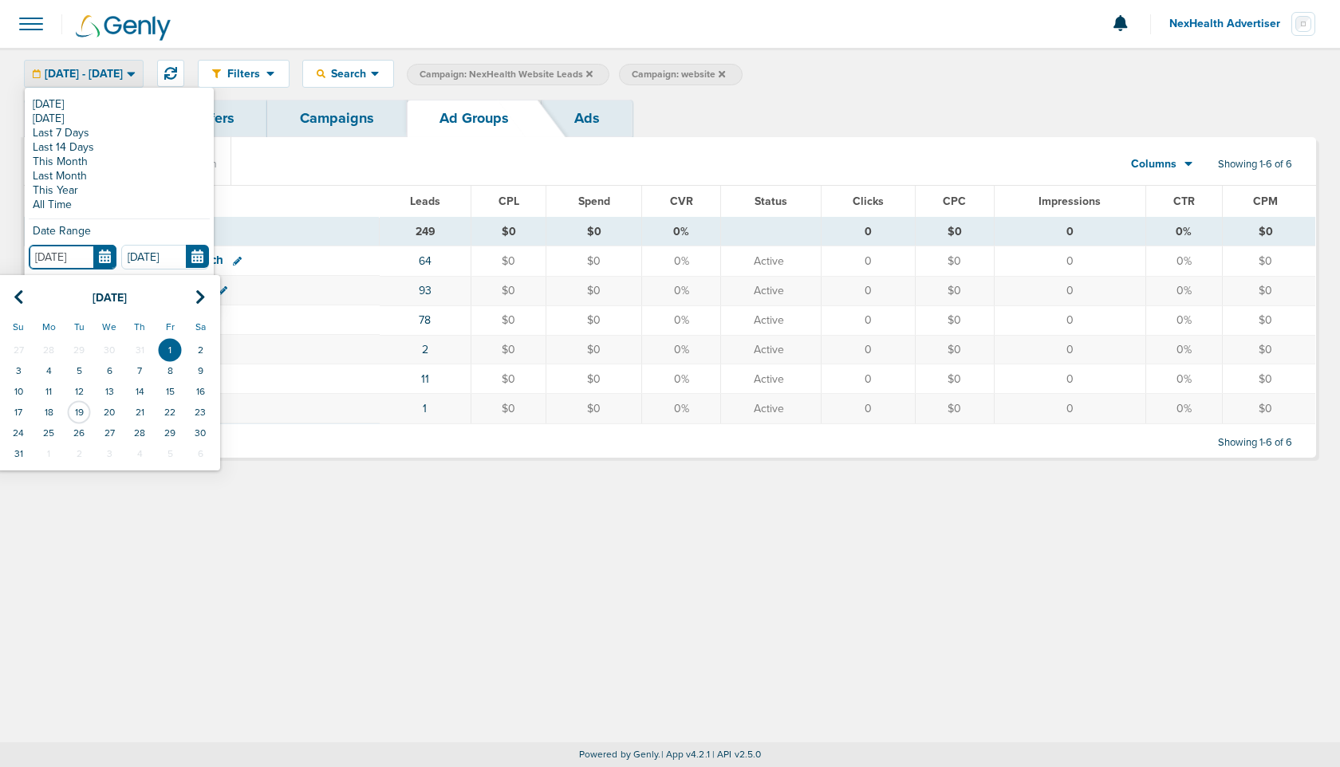
click at [112, 246] on input "[DATE]" at bounding box center [73, 257] width 88 height 25
click at [26, 293] on th at bounding box center [18, 298] width 30 height 33
click at [83, 346] on td "1" at bounding box center [79, 350] width 30 height 21
type input "[DATE]"
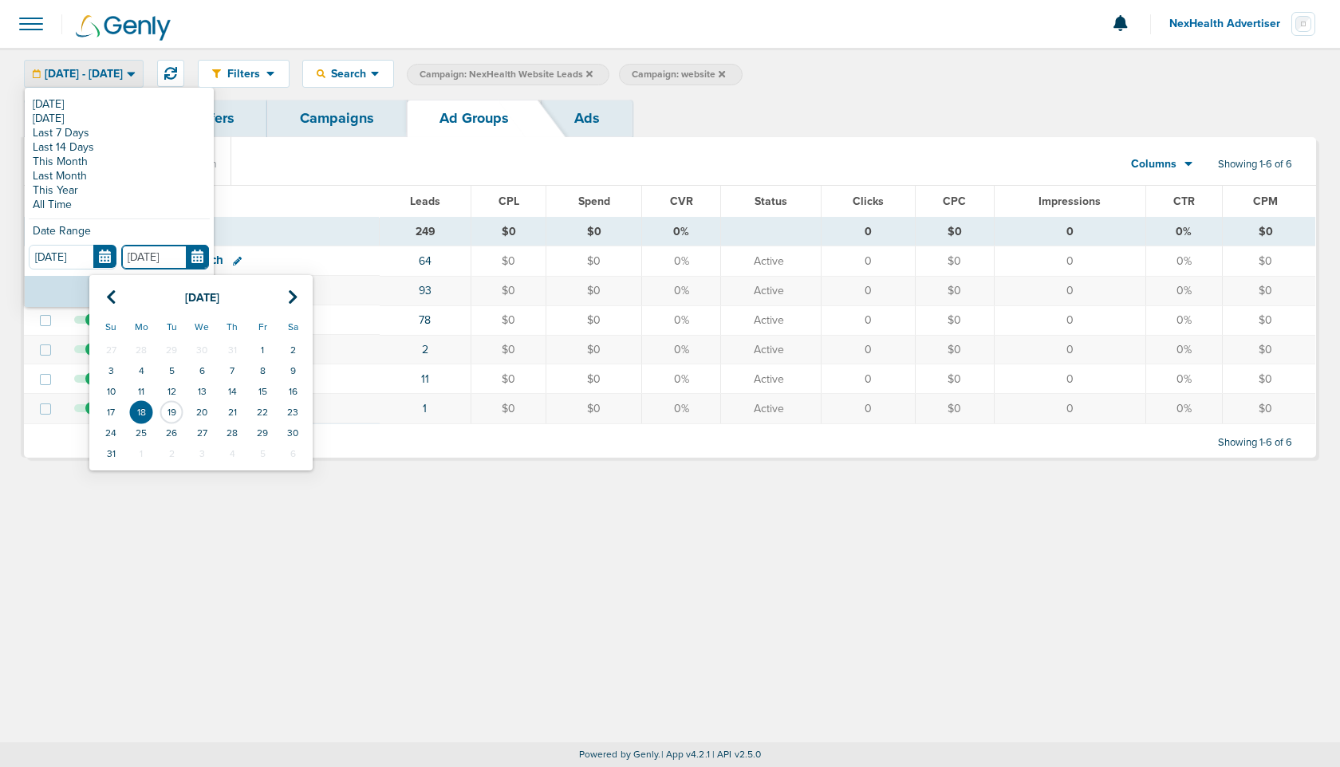
click at [199, 254] on input "[DATE]" at bounding box center [165, 257] width 88 height 25
click at [109, 296] on icon at bounding box center [111, 298] width 10 height 16
click at [262, 392] on td "18" at bounding box center [262, 391] width 30 height 21
type input "[DATE]"
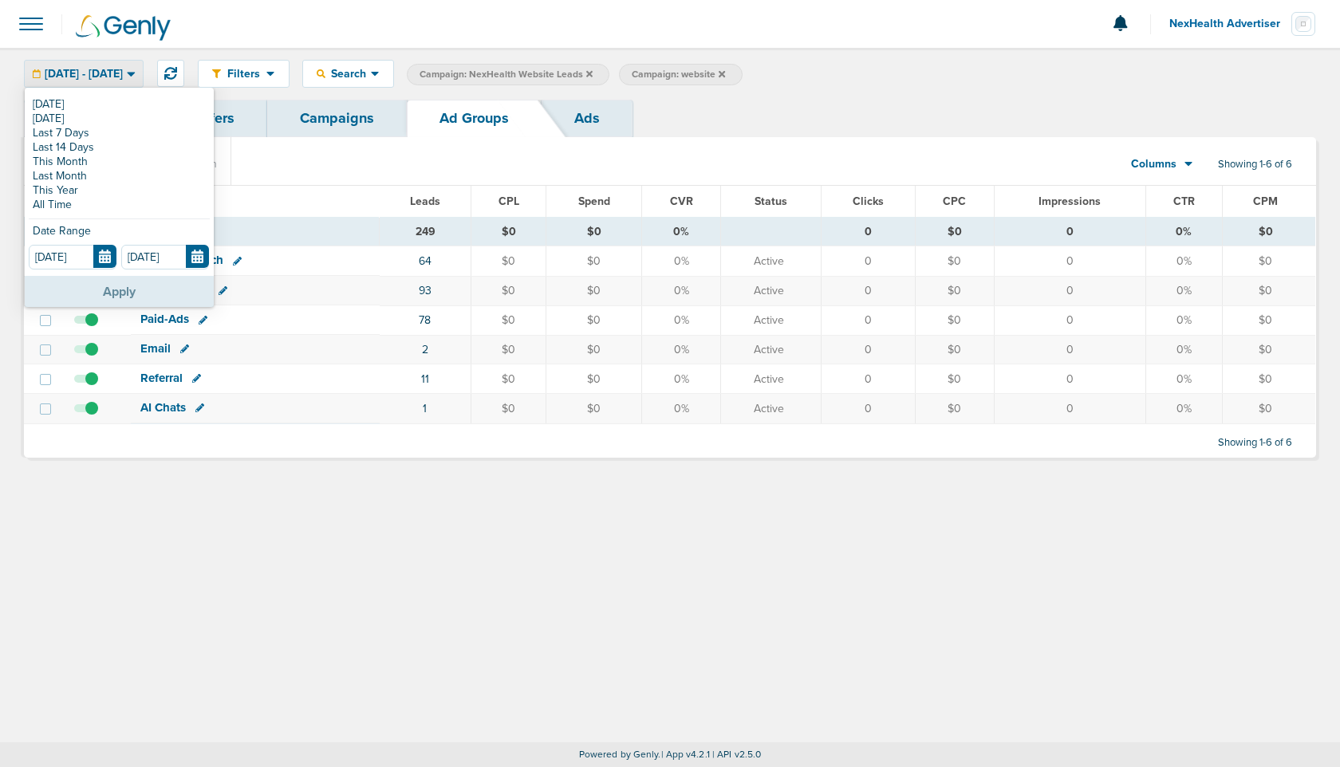
click at [129, 286] on button "Apply" at bounding box center [119, 291] width 189 height 31
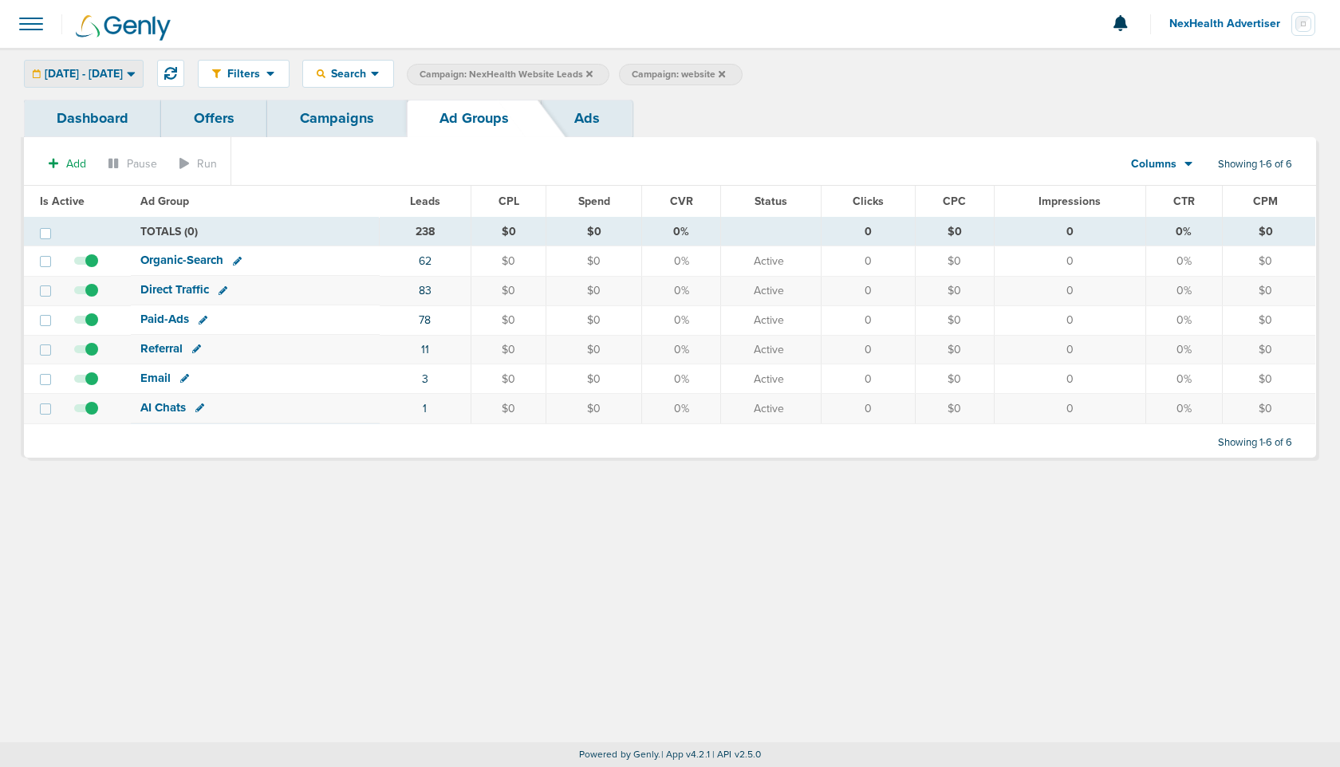
click at [122, 70] on span "[DATE] - [DATE]" at bounding box center [84, 74] width 78 height 11
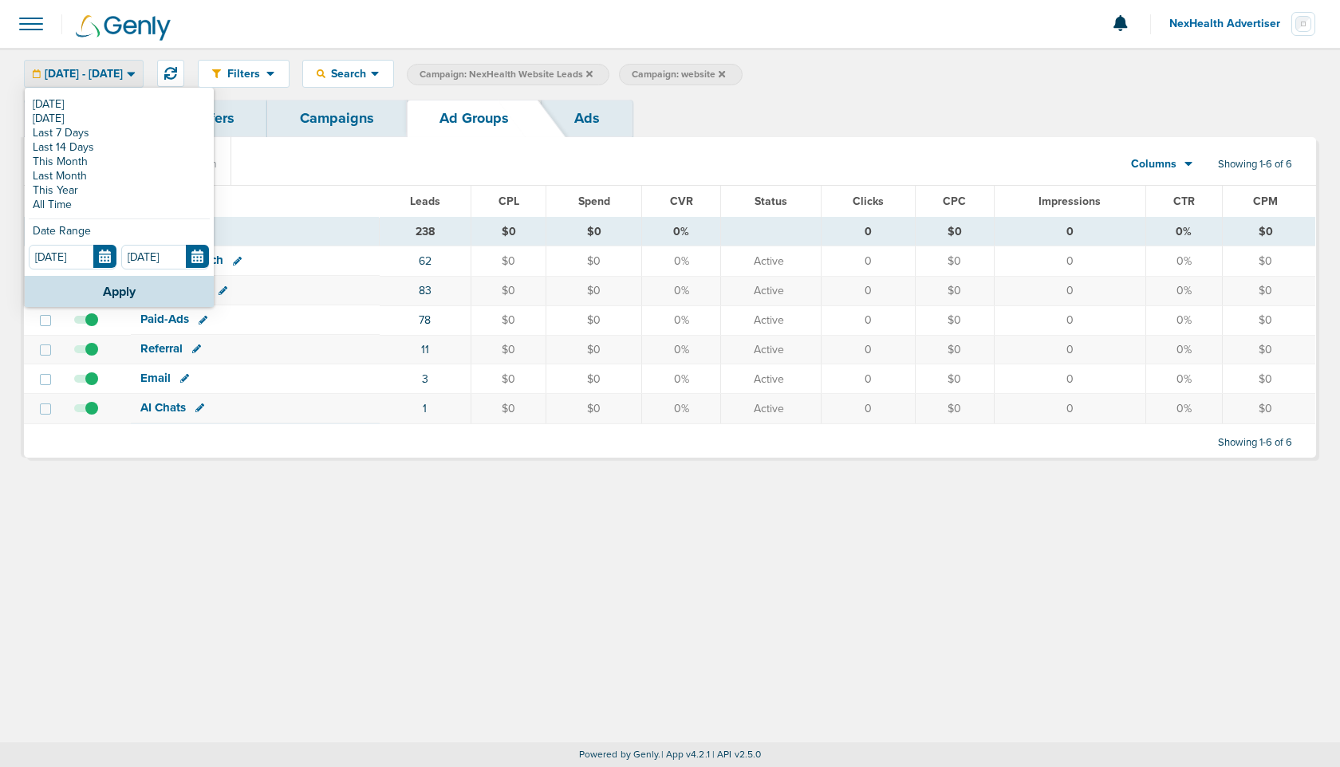
click at [110, 270] on div "[DATE] [DATE] Last 7 Days Last 14 Days This Month Last Month This Year All Time…" at bounding box center [119, 182] width 189 height 187
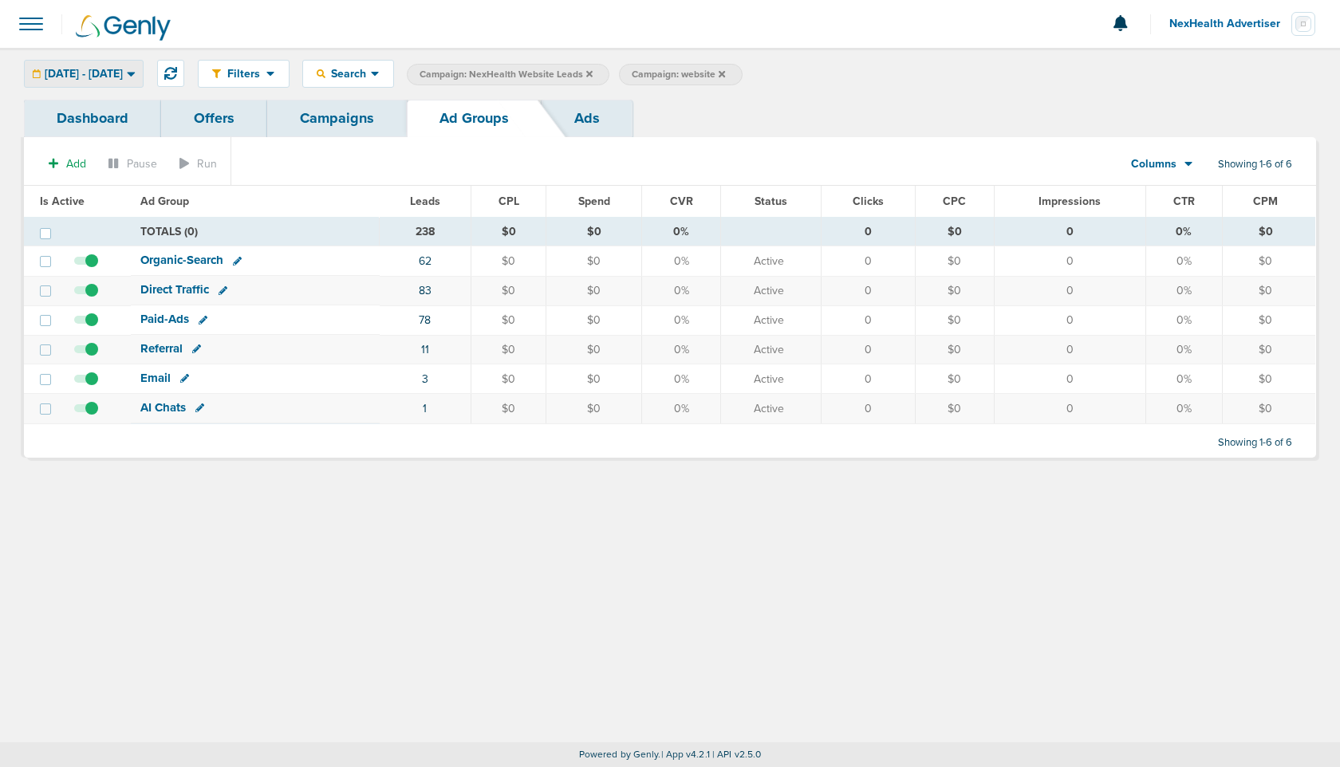
click at [104, 73] on span "[DATE] - [DATE]" at bounding box center [84, 74] width 78 height 11
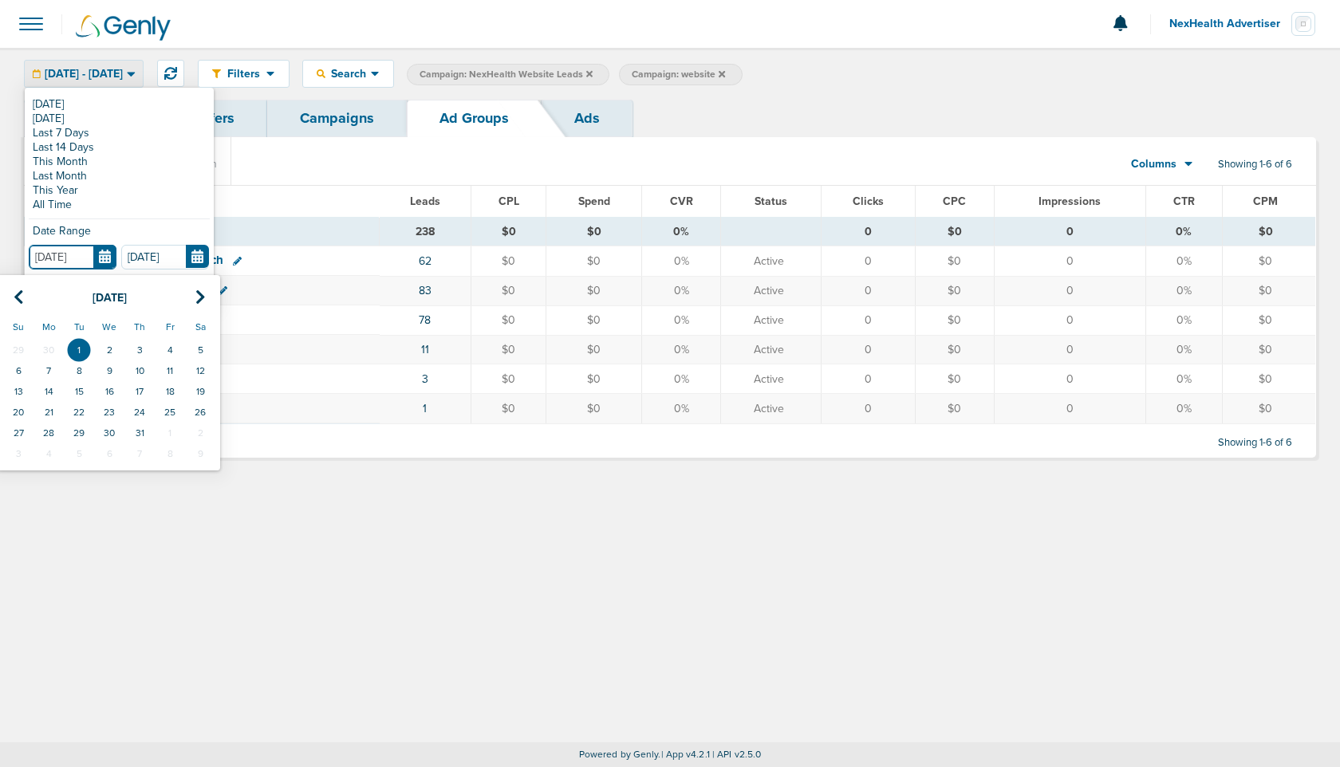
click at [112, 257] on input "[DATE]" at bounding box center [73, 257] width 88 height 25
click at [203, 298] on icon at bounding box center [200, 298] width 10 height 16
click at [174, 344] on td "1" at bounding box center [170, 350] width 30 height 21
type input "[DATE]"
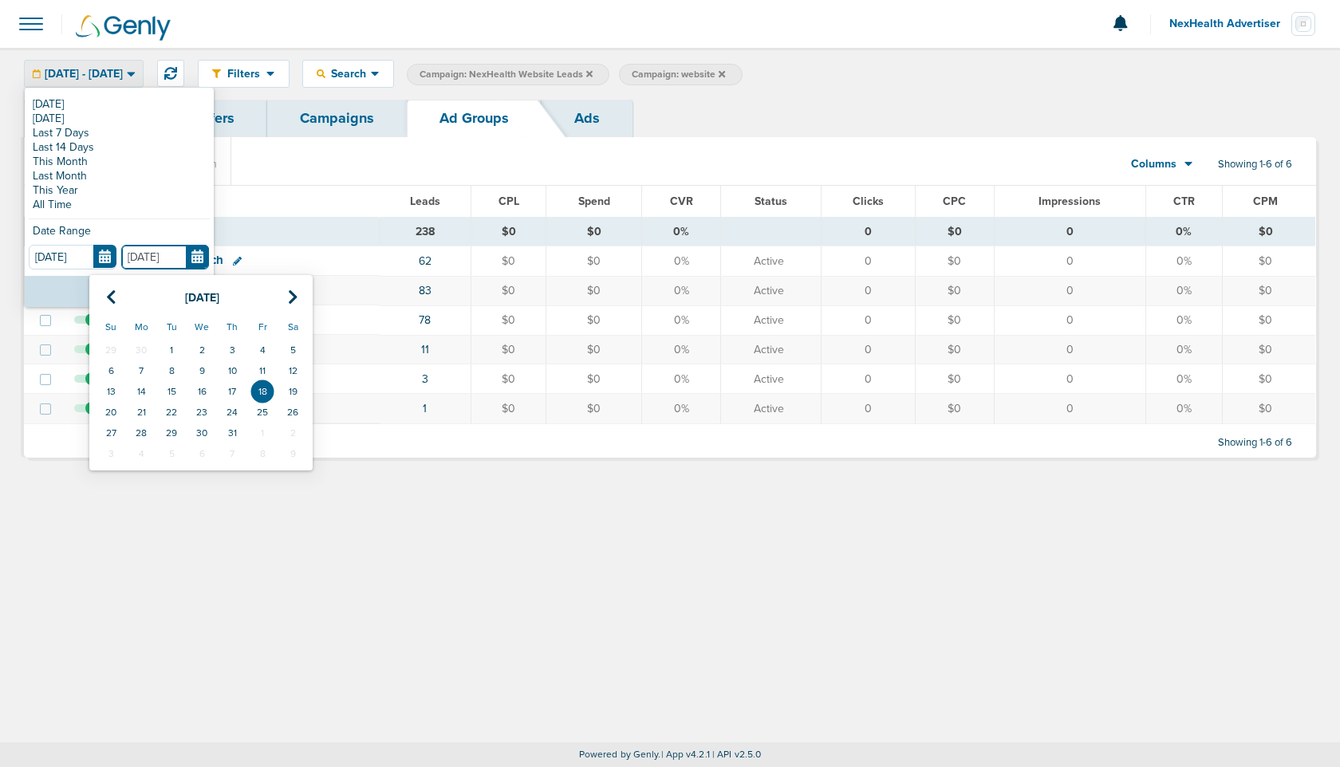
click at [191, 262] on input "[DATE]" at bounding box center [165, 257] width 88 height 25
click at [288, 295] on icon at bounding box center [293, 298] width 10 height 16
click at [136, 402] on td "18" at bounding box center [141, 412] width 30 height 21
type input "[DATE]"
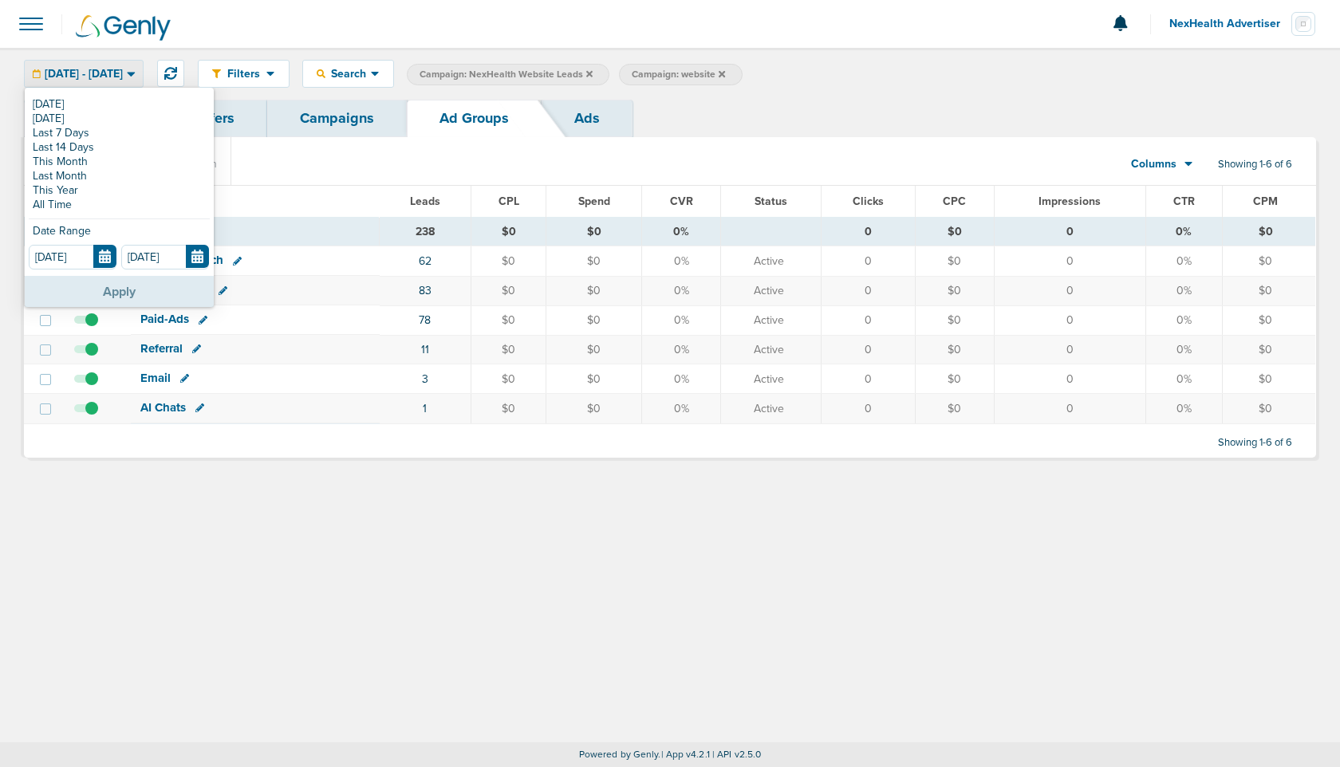
click at [121, 286] on button "Apply" at bounding box center [119, 291] width 189 height 31
